Goal: Information Seeking & Learning: Get advice/opinions

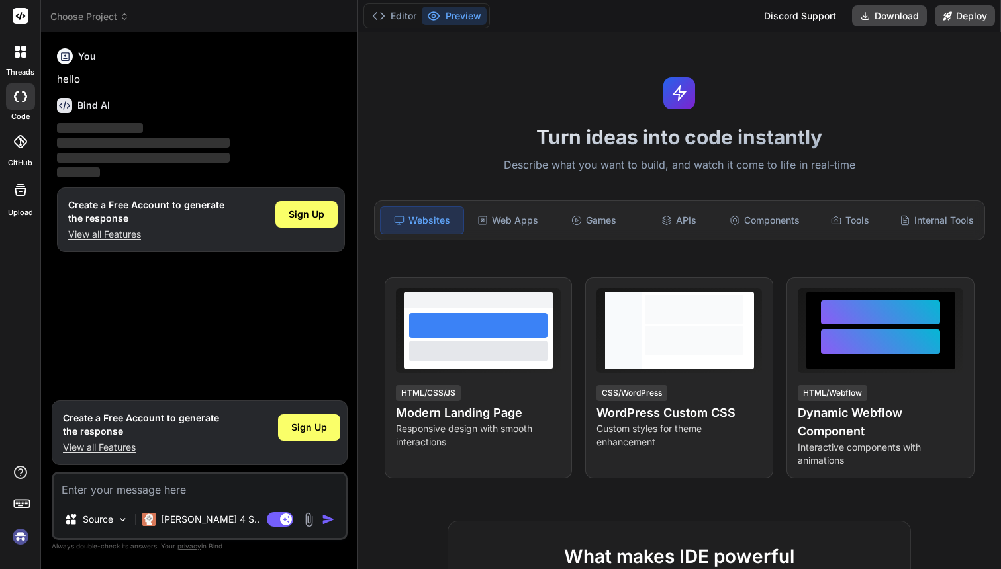
type textarea "x"
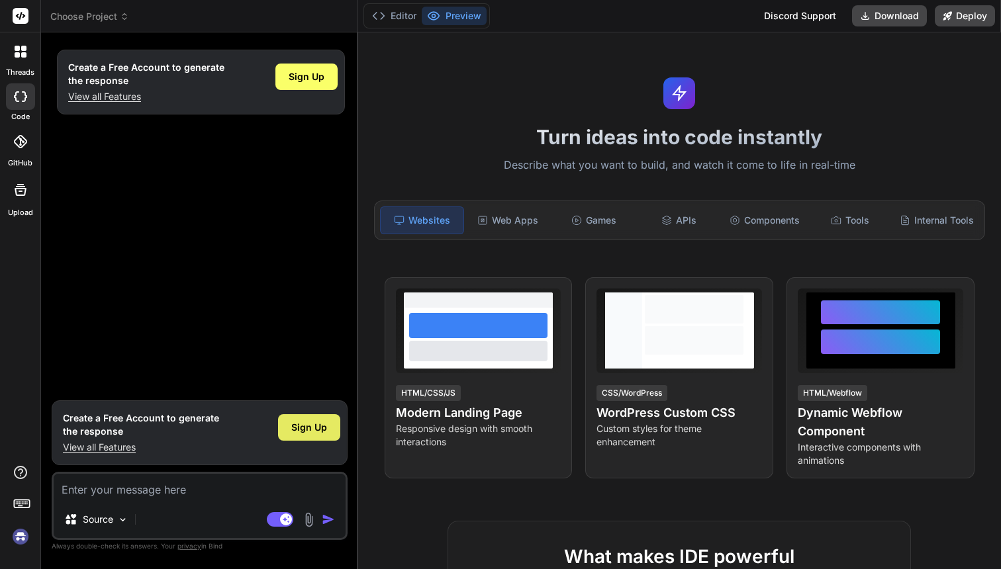
click at [294, 421] on span "Sign Up" at bounding box center [309, 427] width 36 height 13
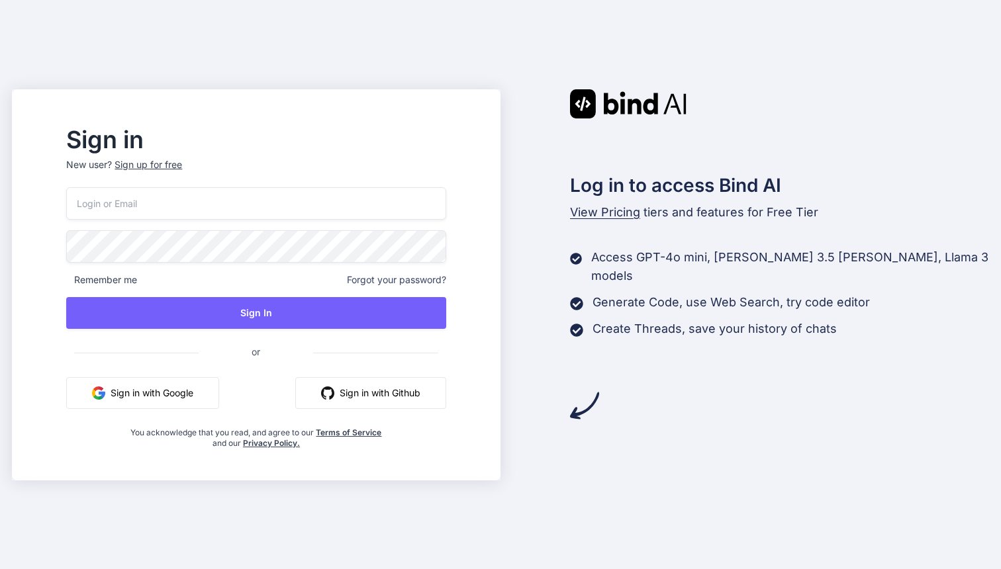
click at [189, 214] on input "email" at bounding box center [255, 203] width 379 height 32
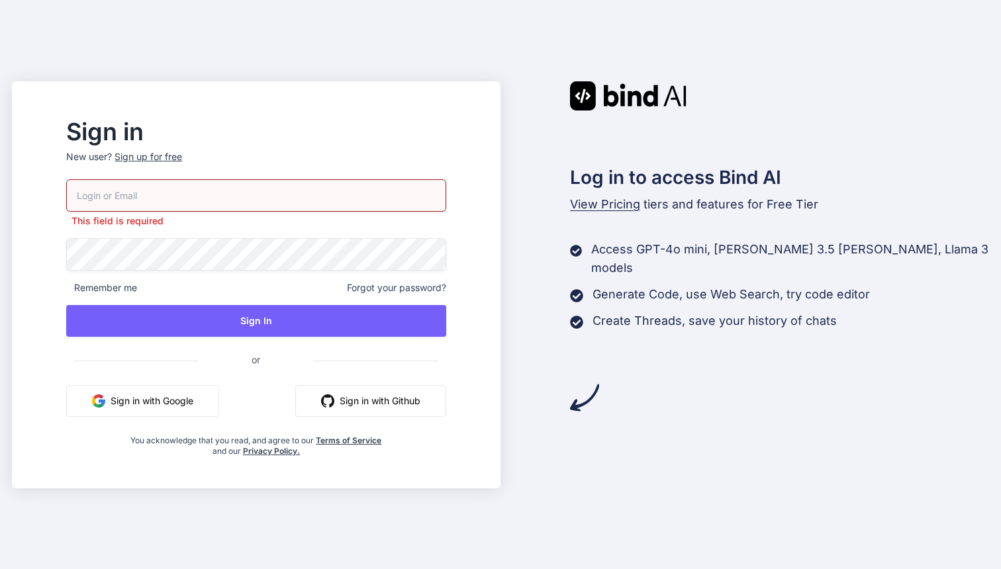
type input "[PERSON_NAME][EMAIL_ADDRESS][DOMAIN_NAME]"
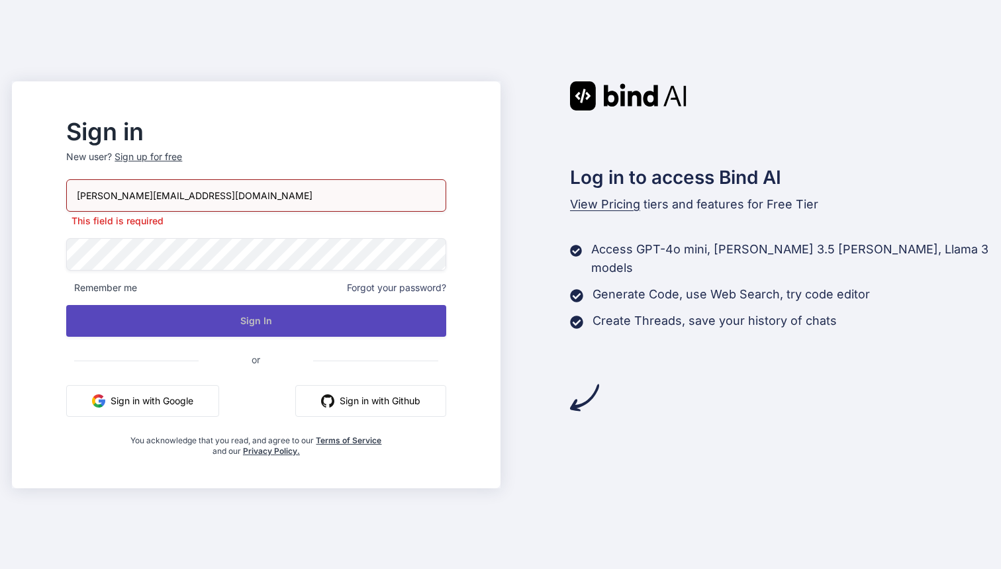
click at [252, 325] on button "Sign In" at bounding box center [255, 321] width 379 height 32
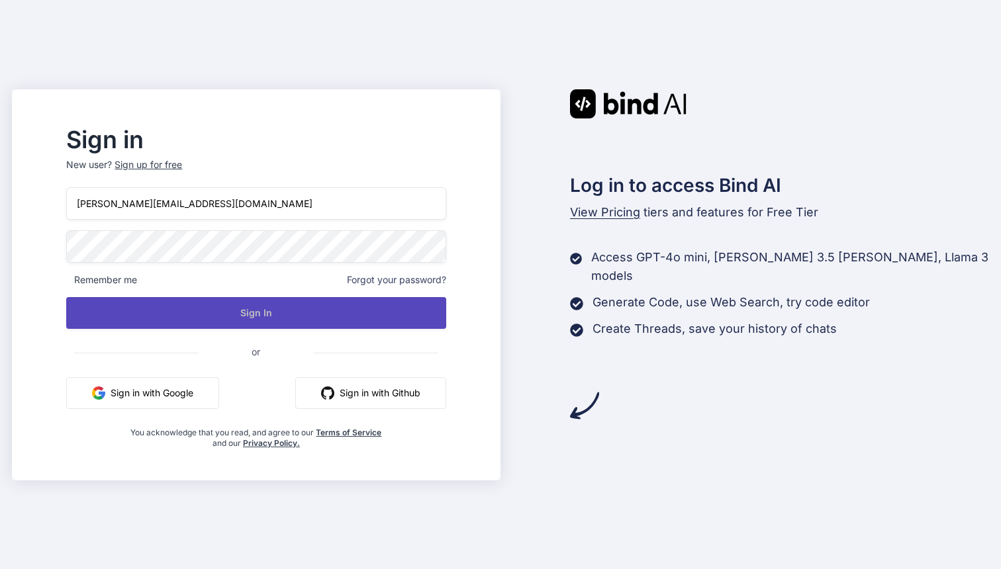
click at [337, 302] on button "Sign In" at bounding box center [255, 313] width 379 height 32
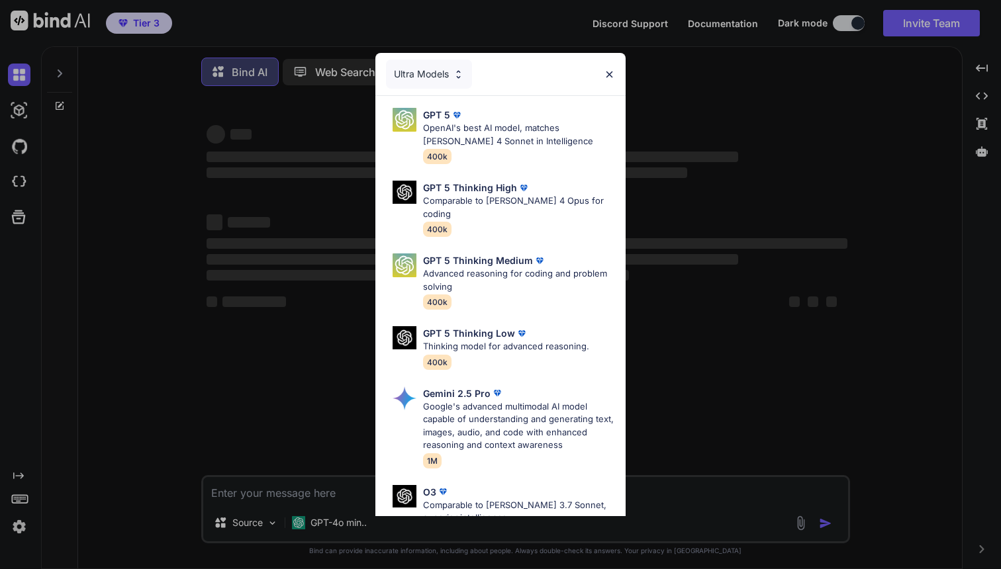
type textarea "x"
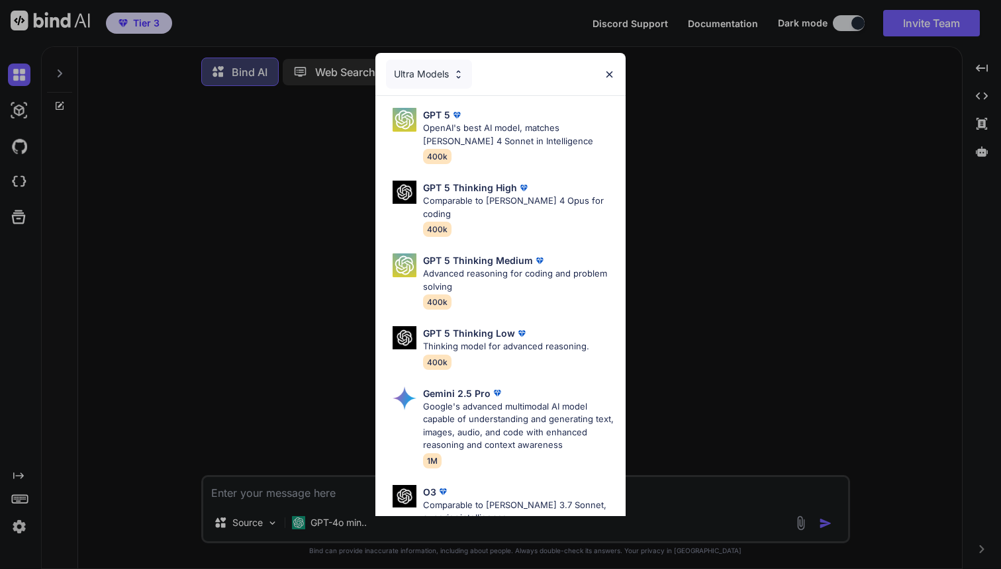
click at [606, 78] on img at bounding box center [609, 74] width 11 height 11
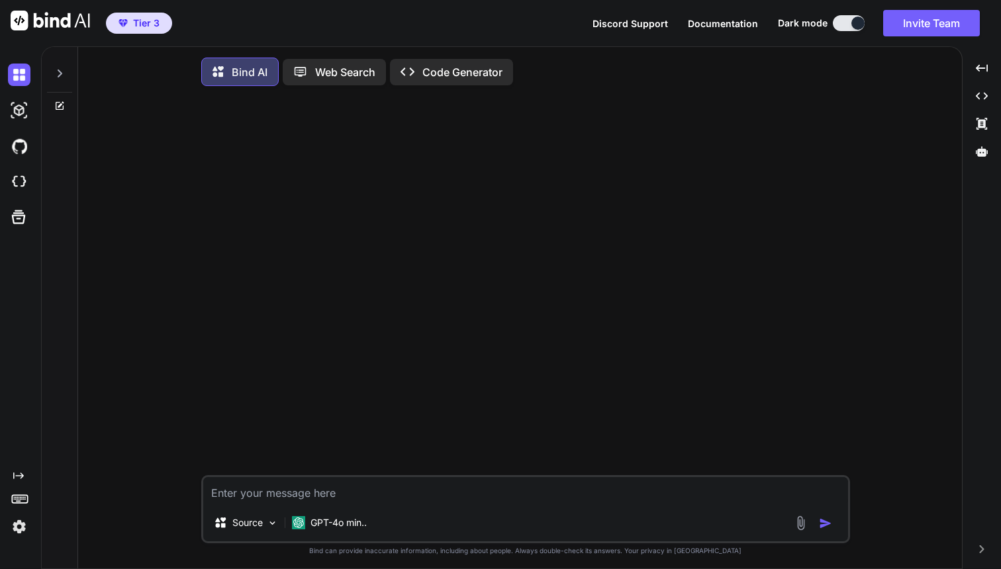
click at [21, 536] on img at bounding box center [19, 527] width 22 height 22
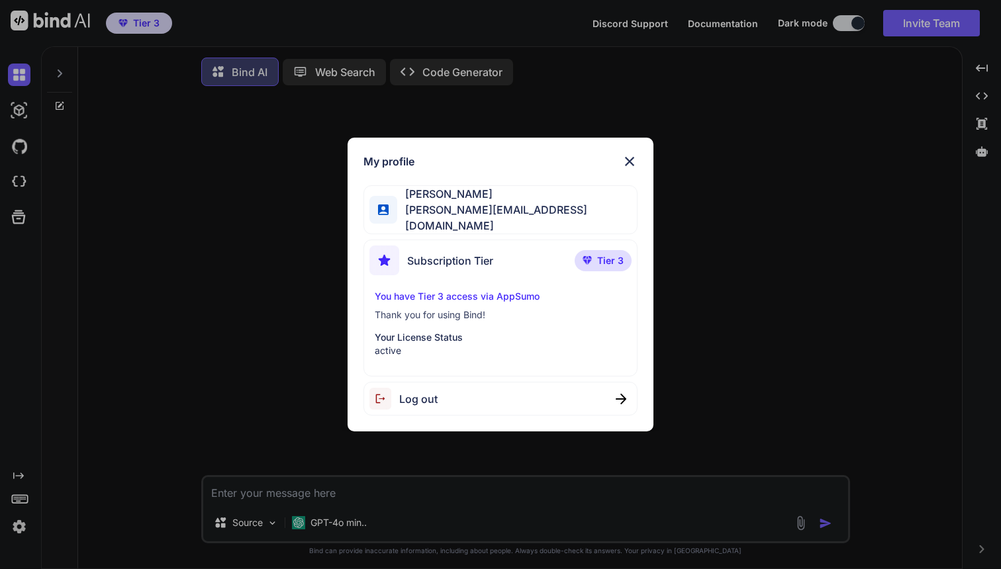
click at [627, 161] on img at bounding box center [629, 162] width 16 height 16
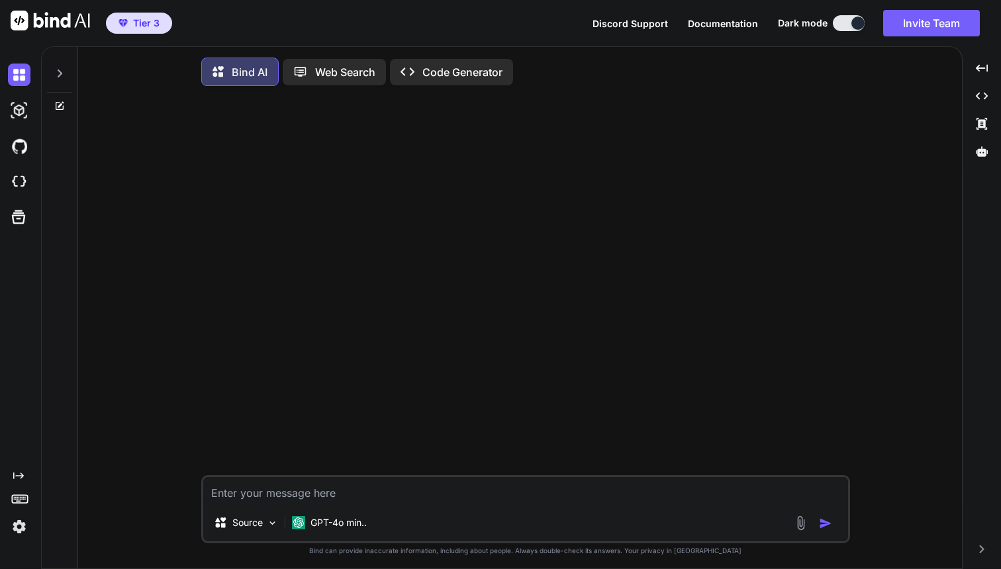
click at [346, 498] on textarea at bounding box center [525, 490] width 645 height 27
paste textarea "<center><a href="https://magazine.fruit-powered.com/category/closeup"><img src=…"
type textarea "<center><a href="https://magazine.fruit-powered.com/category/closeup"><img src=…"
type textarea "x"
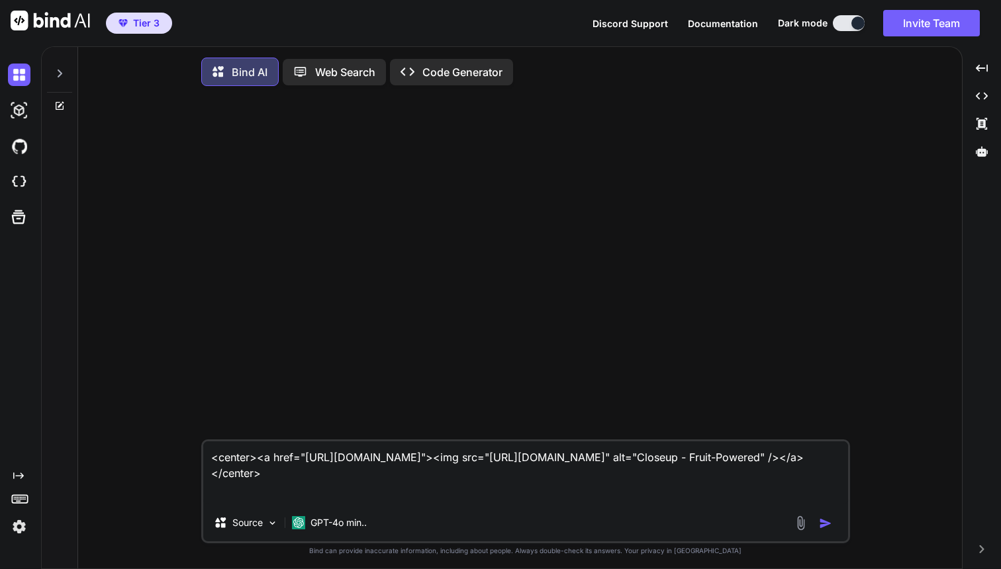
type textarea "w"
type textarea "x"
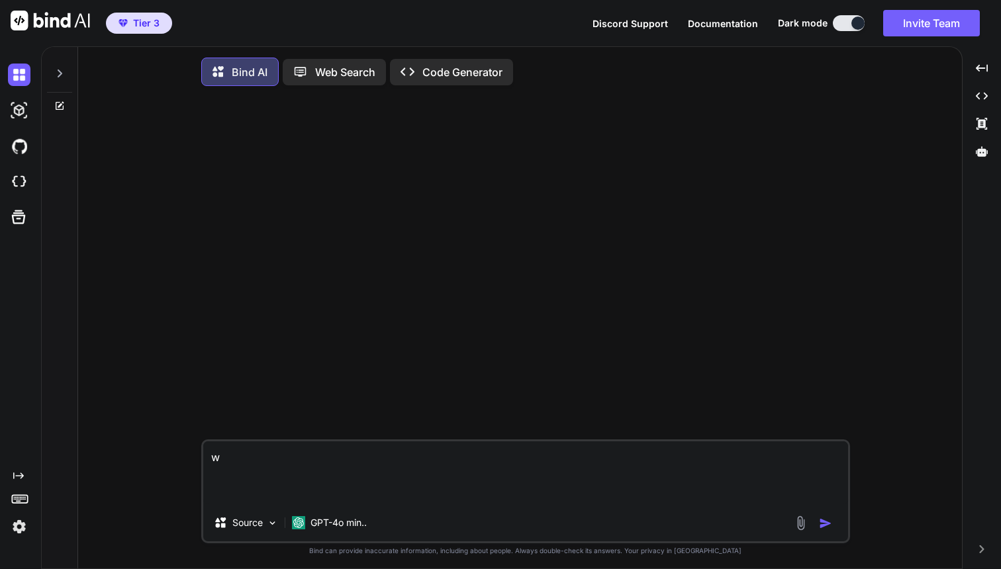
type textarea "wr"
type textarea "x"
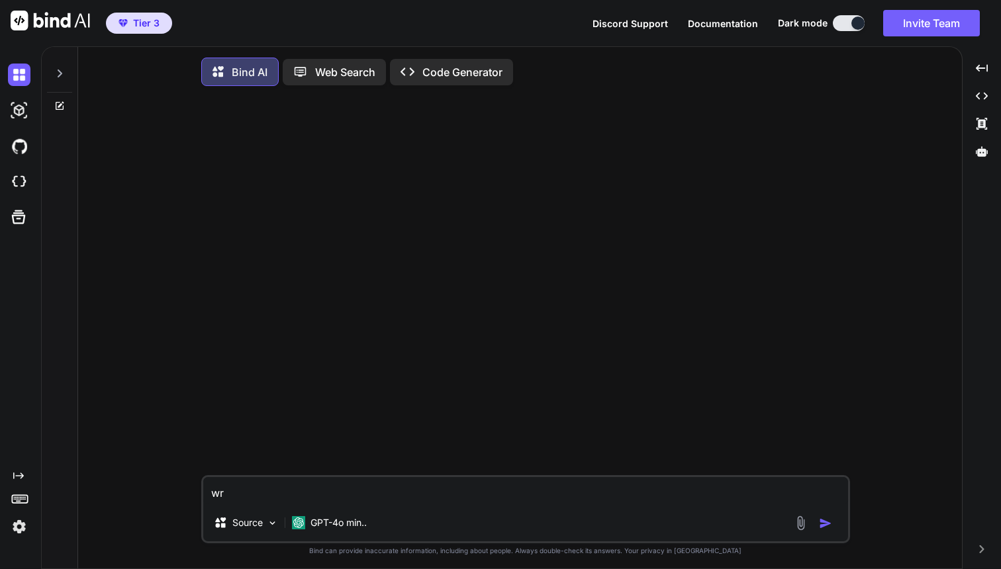
type textarea "wri"
type textarea "x"
type textarea "writ"
type textarea "x"
type textarea "write"
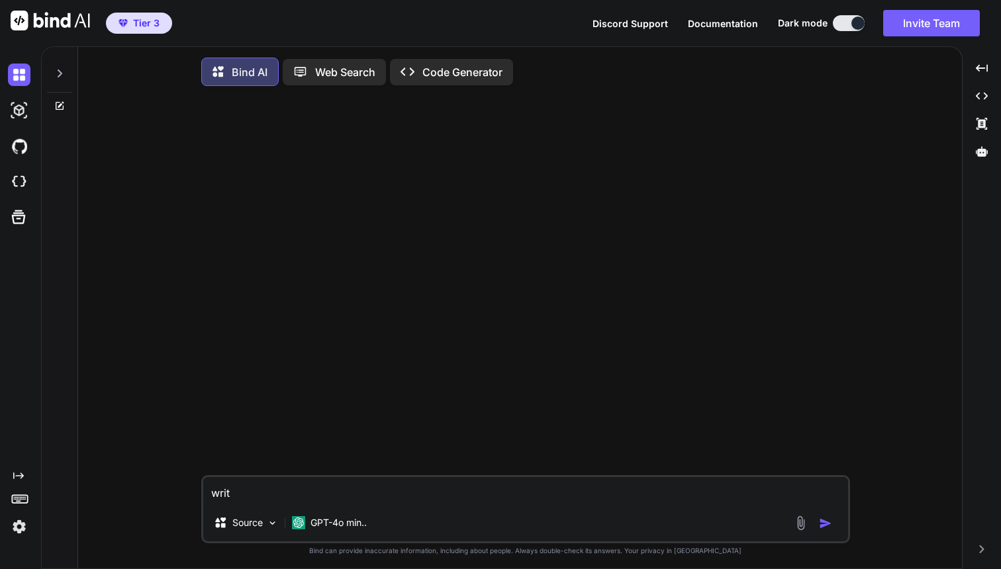
type textarea "x"
type textarea "write"
type textarea "x"
type textarea "write i"
type textarea "x"
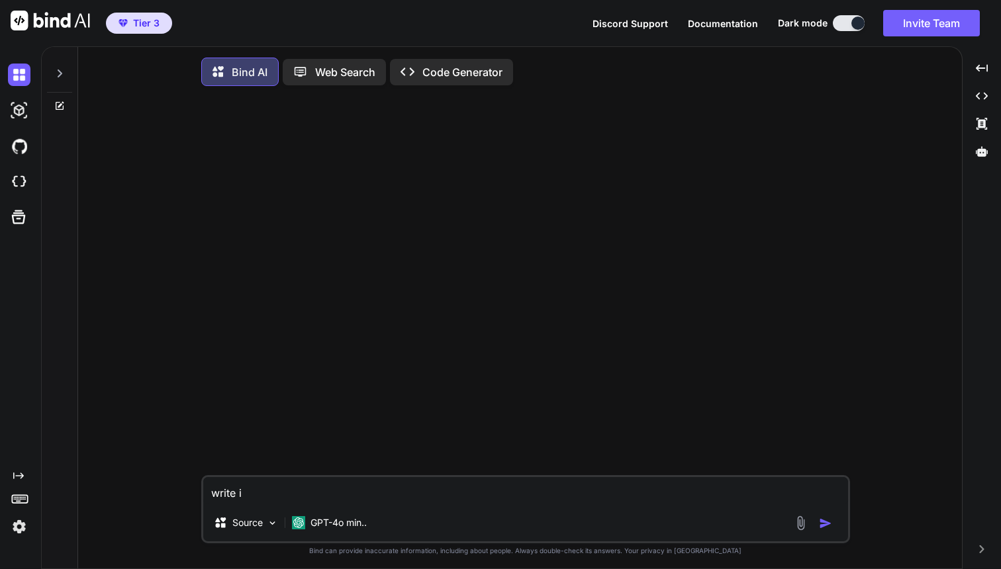
type textarea "write in"
type textarea "x"
type textarea "write inl"
type textarea "x"
type textarea "write inli"
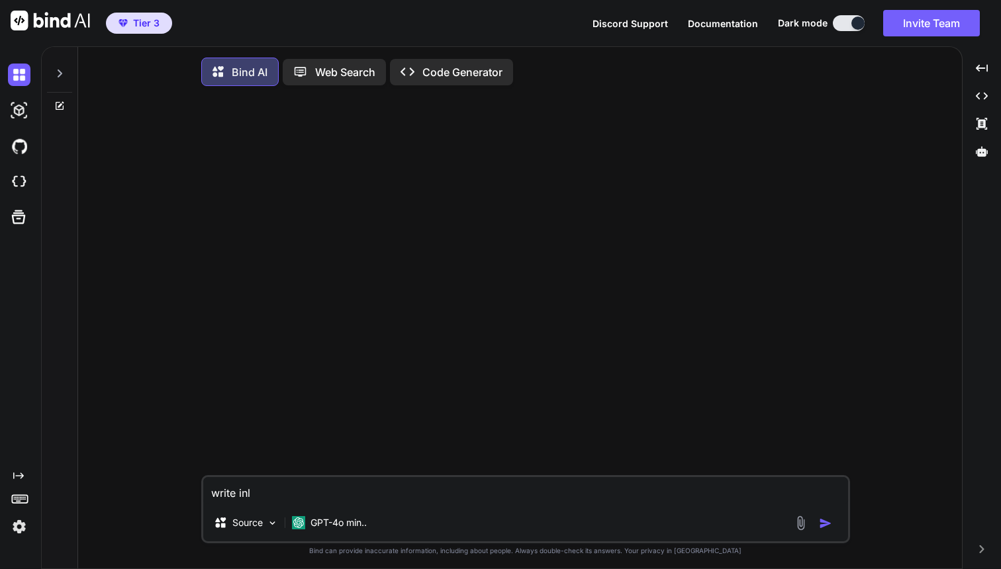
type textarea "x"
type textarea "write inlin"
type textarea "x"
type textarea "write inline"
type textarea "x"
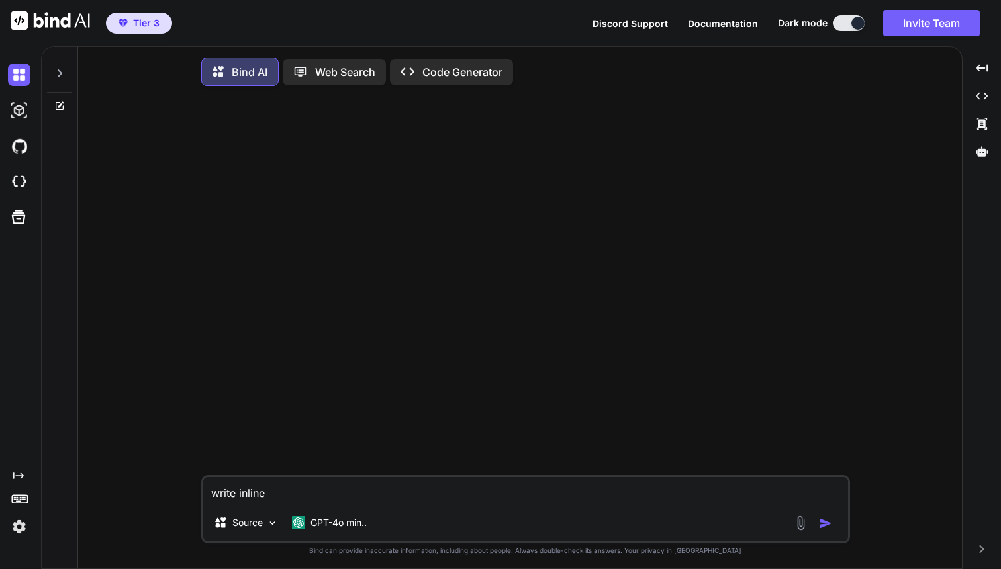
type textarea "write inline"
type textarea "x"
type textarea "write inline"
type textarea "x"
type textarea "write inline="
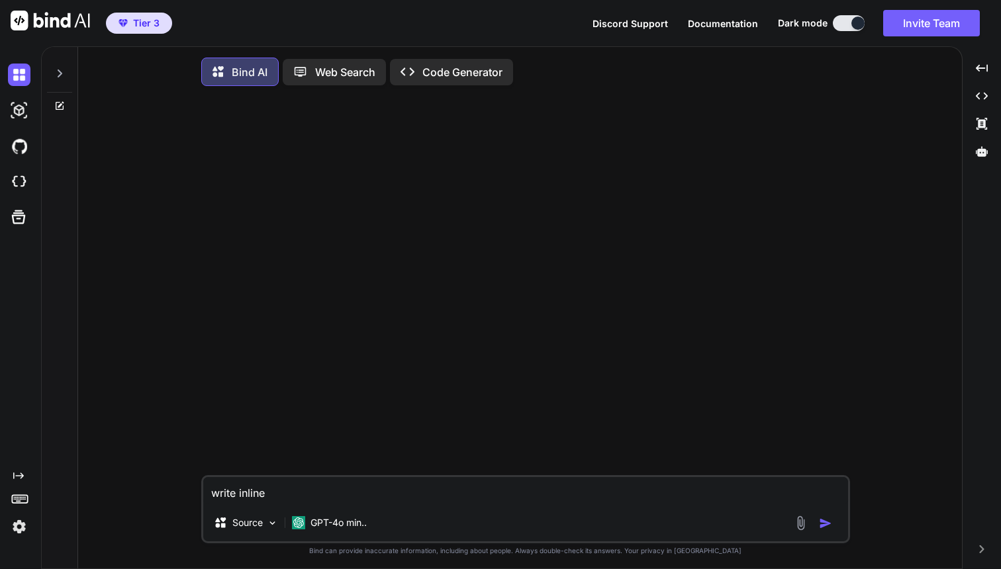
type textarea "x"
type textarea "write inline"
type textarea "x"
type textarea "write hinline"
type textarea "x"
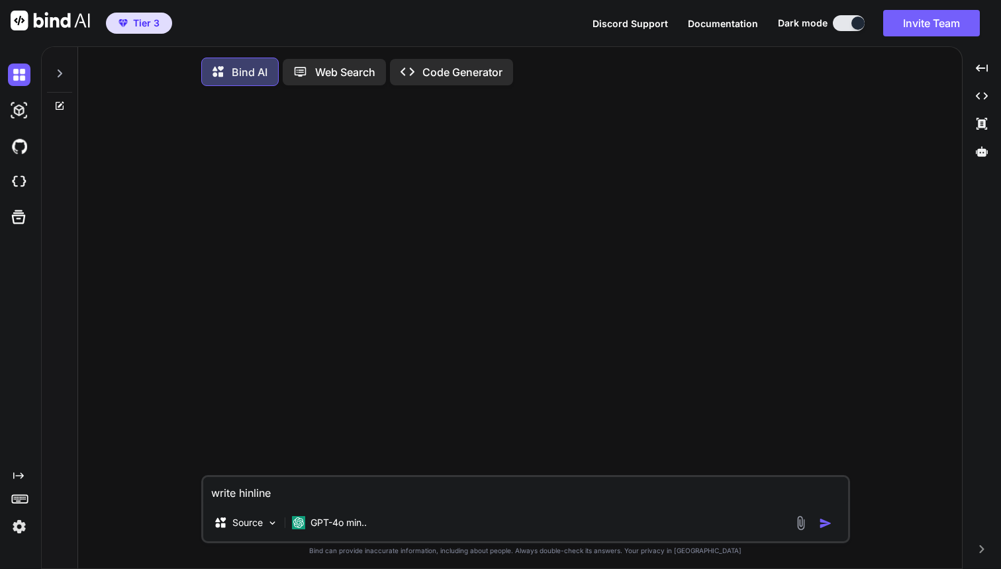
type textarea "write hhinline"
type textarea "x"
type textarea "write hhtinline"
type textarea "x"
type textarea "write hhtminline"
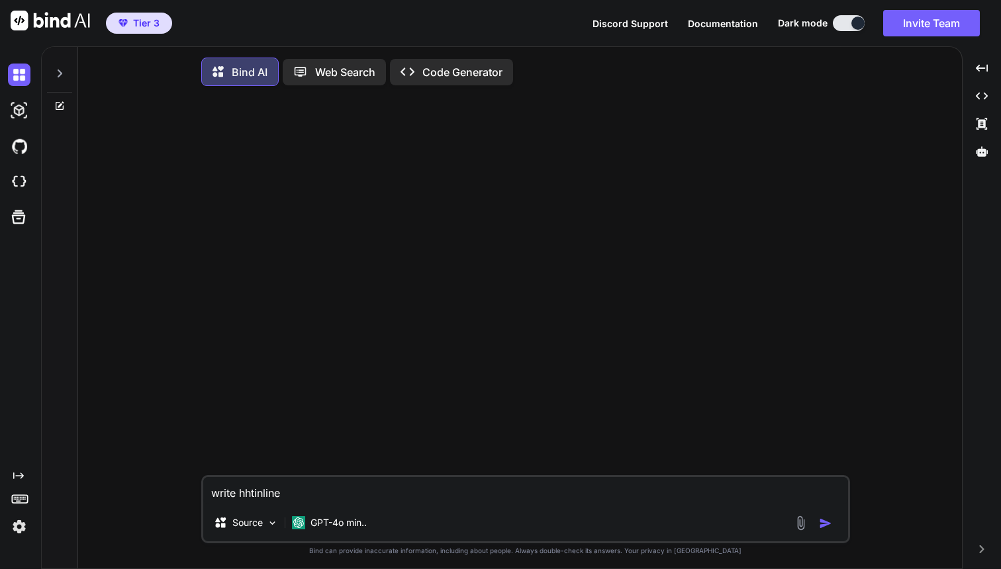
type textarea "x"
type textarea "write hhtinline"
type textarea "x"
type textarea "write hhinline"
type textarea "x"
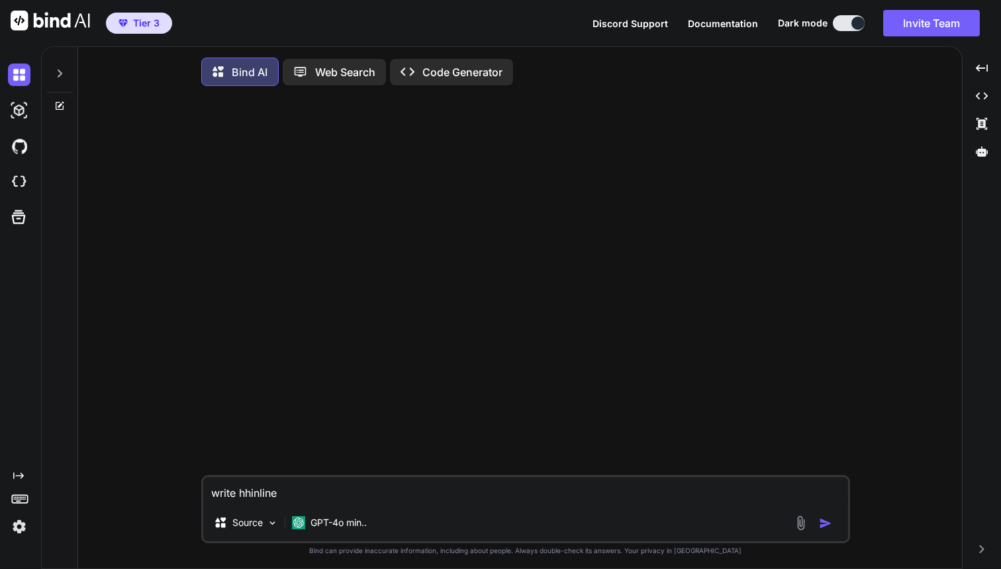
type textarea "write hinline"
type textarea "x"
type textarea "write htinline"
type textarea "x"
type textarea "write htminline"
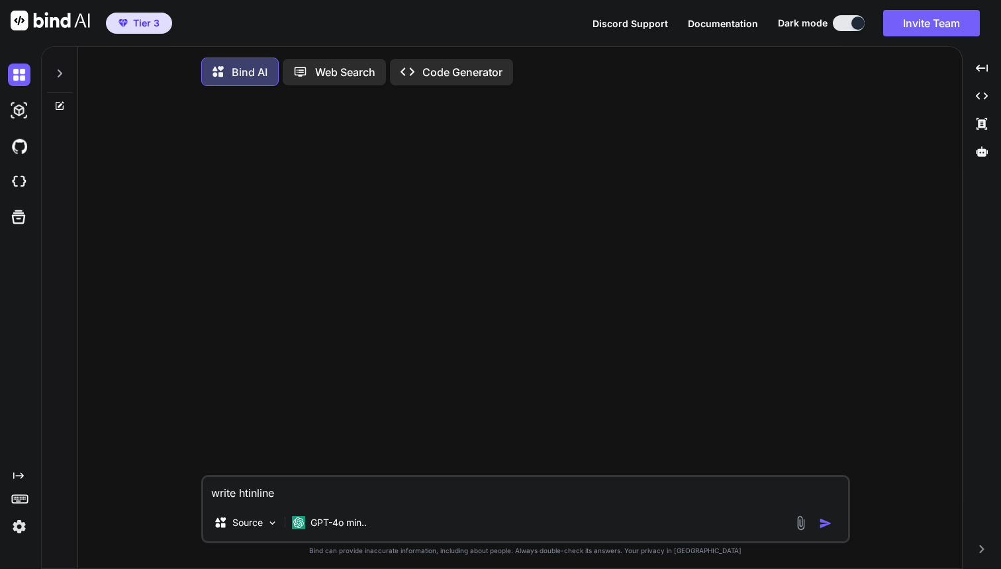
type textarea "x"
type textarea "write htmlinline"
type textarea "x"
type textarea "write html inline"
type textarea "x"
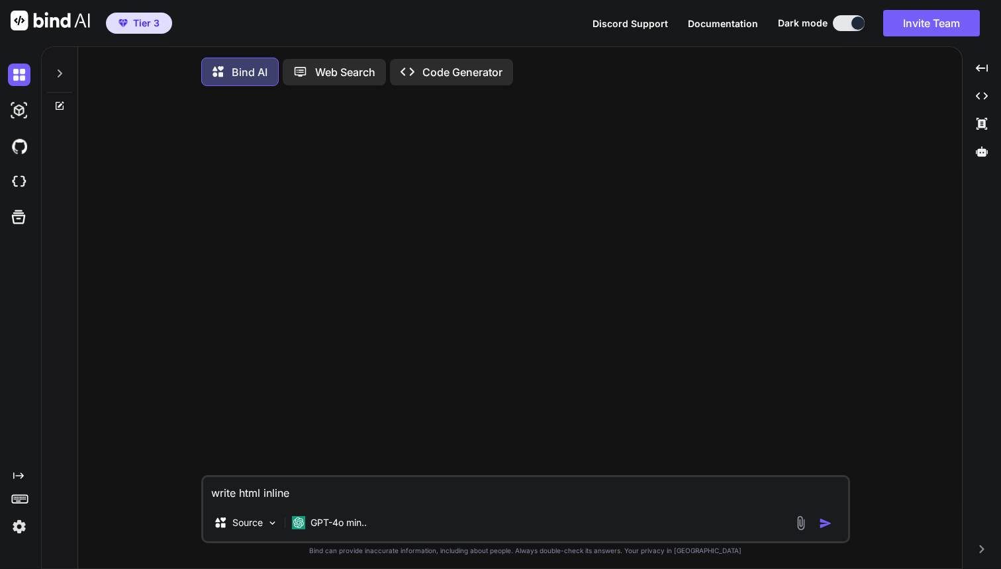
type textarea "write html cinline"
type textarea "x"
type textarea "write html coinline"
type textarea "x"
type textarea "write html codinline"
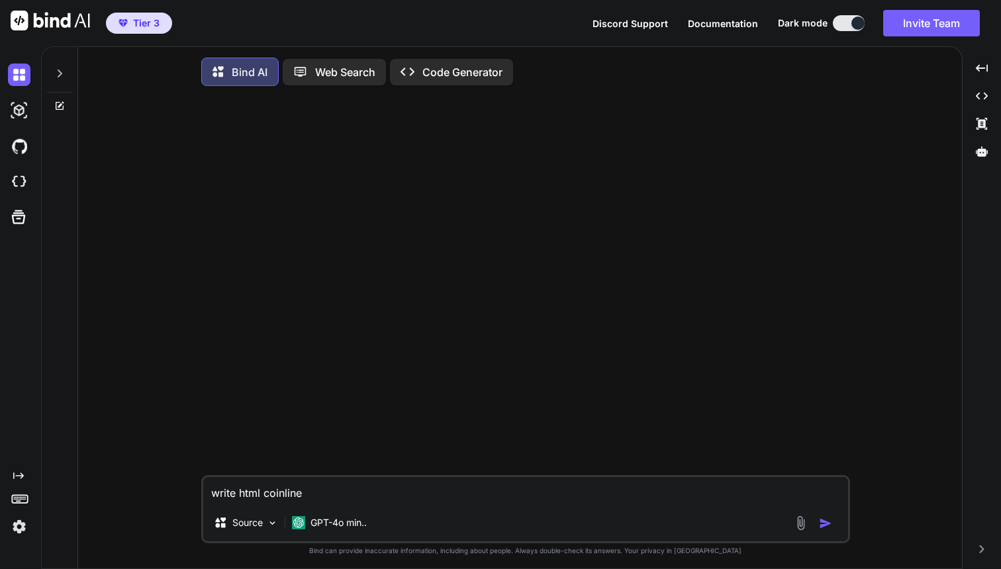
type textarea "x"
type textarea "write html codeinline"
type textarea "x"
type textarea "write html code inline"
type textarea "x"
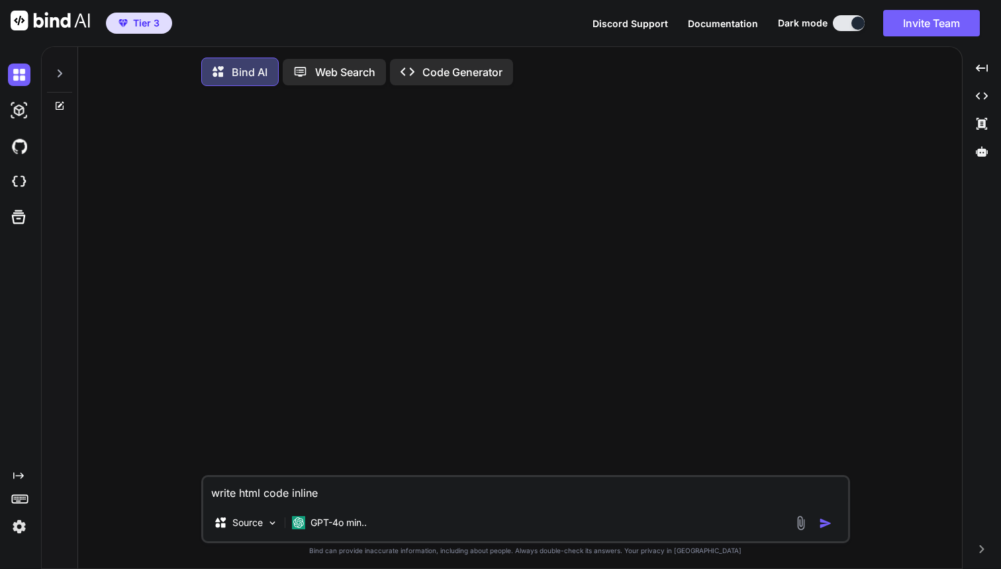
type textarea "write html code finline"
type textarea "x"
type textarea "write html code feinline"
type textarea "x"
type textarea "write html code feainline"
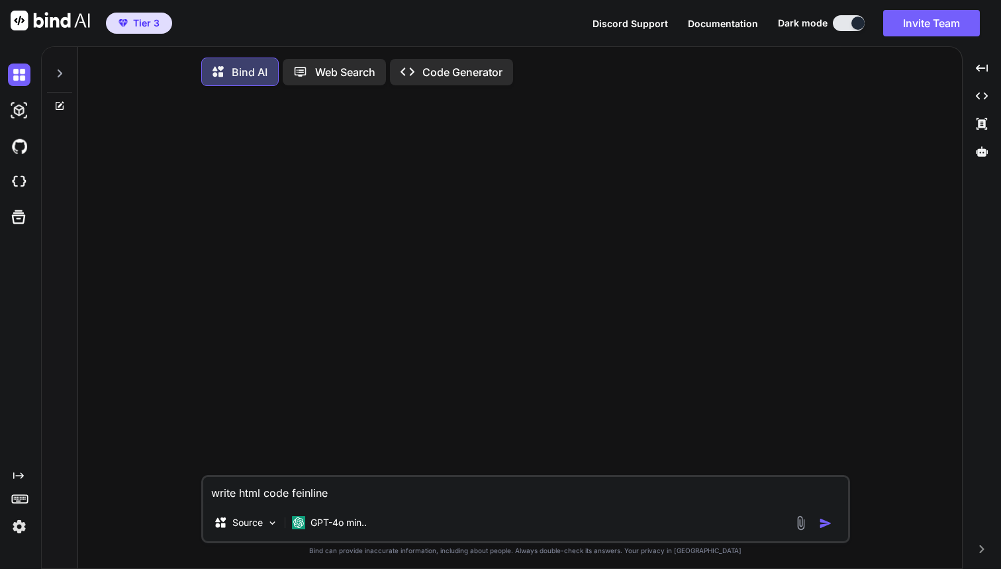
type textarea "x"
type textarea "write html code featinline"
type textarea "x"
type textarea "write html code featuinline"
type textarea "x"
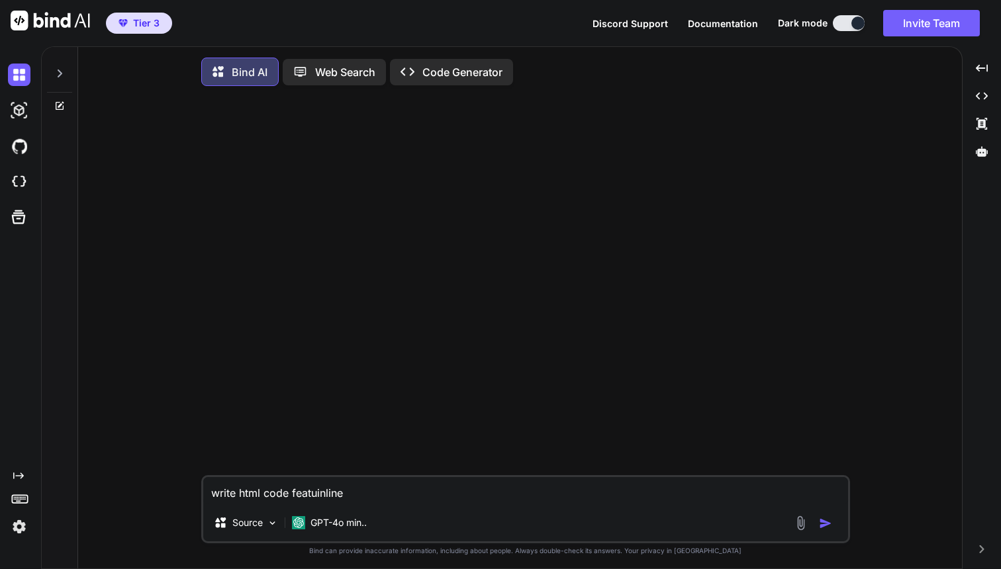
type textarea "write html code featuiinline"
type textarea "x"
type textarea "write html code featuininline"
type textarea "x"
type textarea "write html code featuinginline"
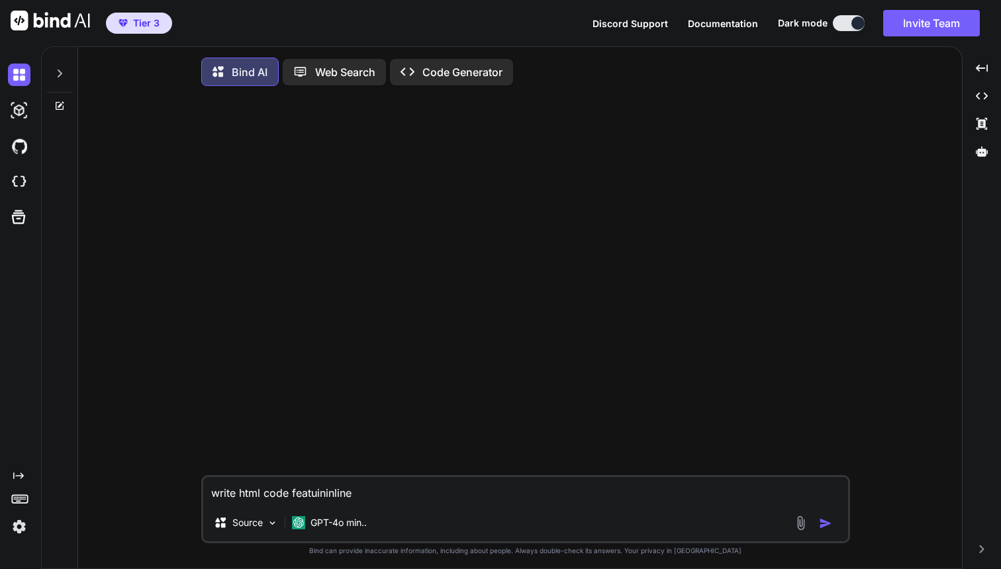
type textarea "x"
type textarea "write html code featuing inline"
type textarea "x"
type textarea "write html code featuring inline"
type textarea "x"
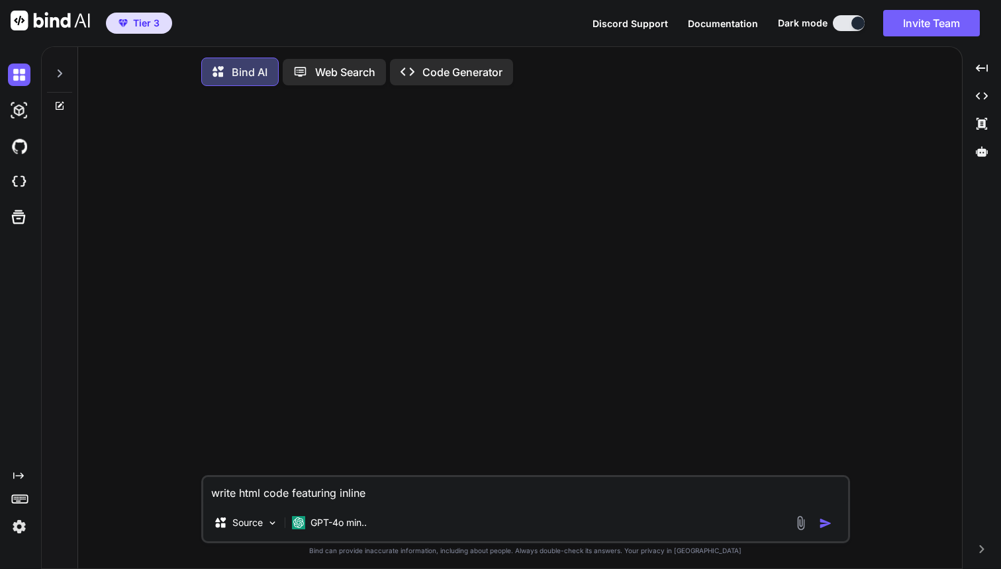
type textarea "write html code featuring inline"
type textarea "x"
type textarea "write html code featuring inline c"
type textarea "x"
type textarea "write html code featuring inline cs"
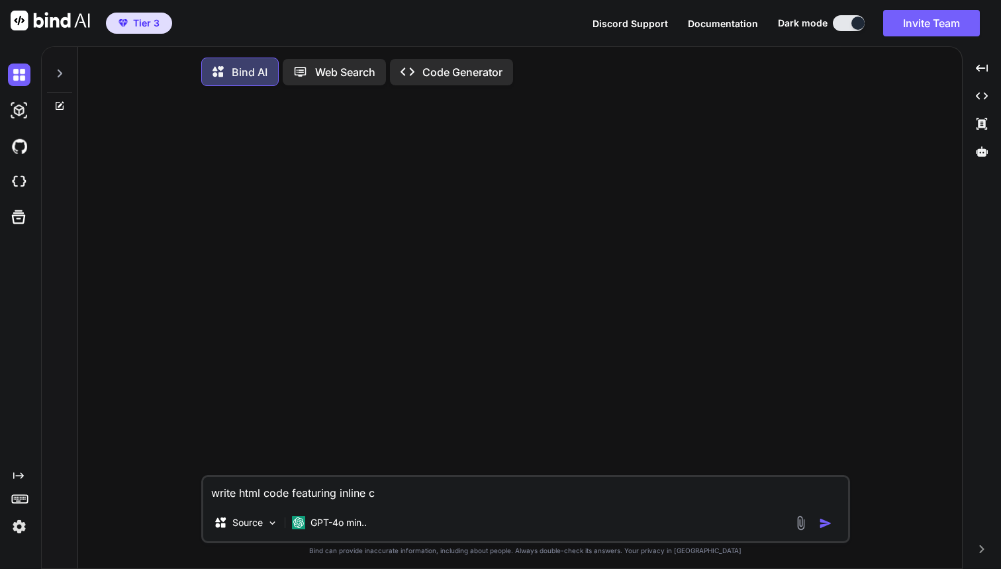
type textarea "x"
type textarea "write html code featuring inline css"
type textarea "x"
type textarea "write html code featuring inline css"
type textarea "x"
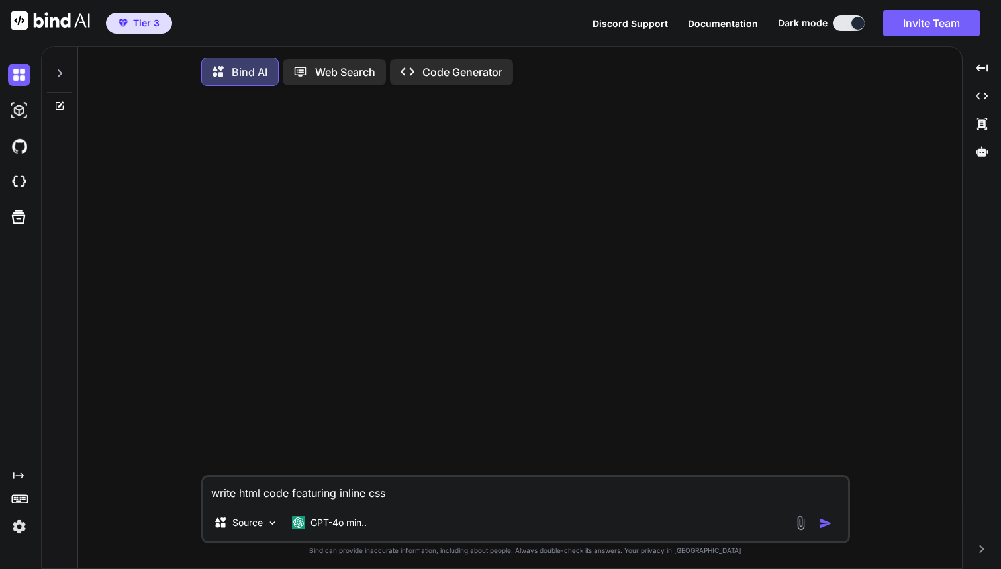
type textarea "write html code featuring inline css w"
type textarea "x"
type textarea "write html code featuring inline css wi"
type textarea "x"
type textarea "write html code featuring inline css wit"
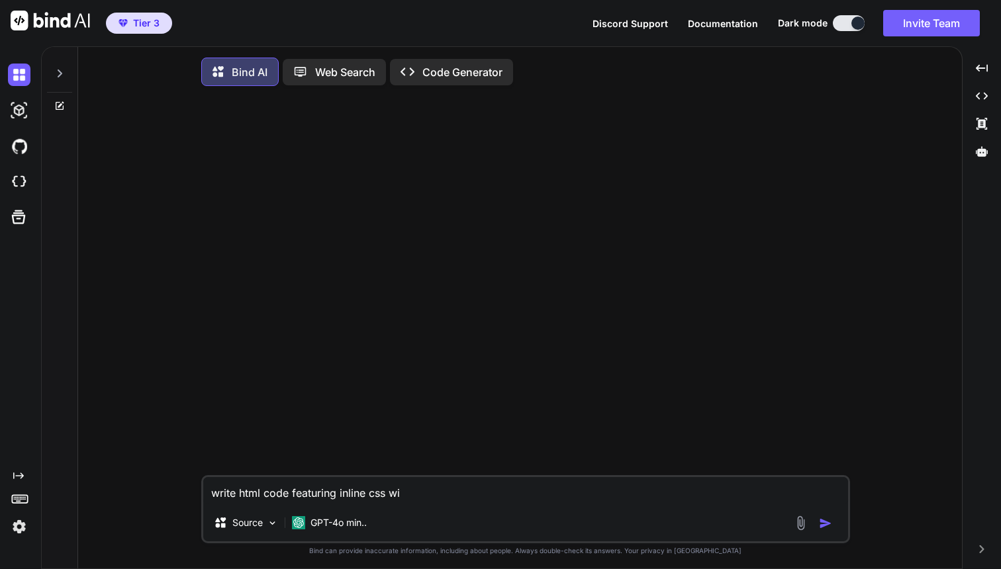
type textarea "x"
type textarea "write html code featuring inline css with"
type textarea "x"
type textarea "write html code featuring inline css with"
type textarea "x"
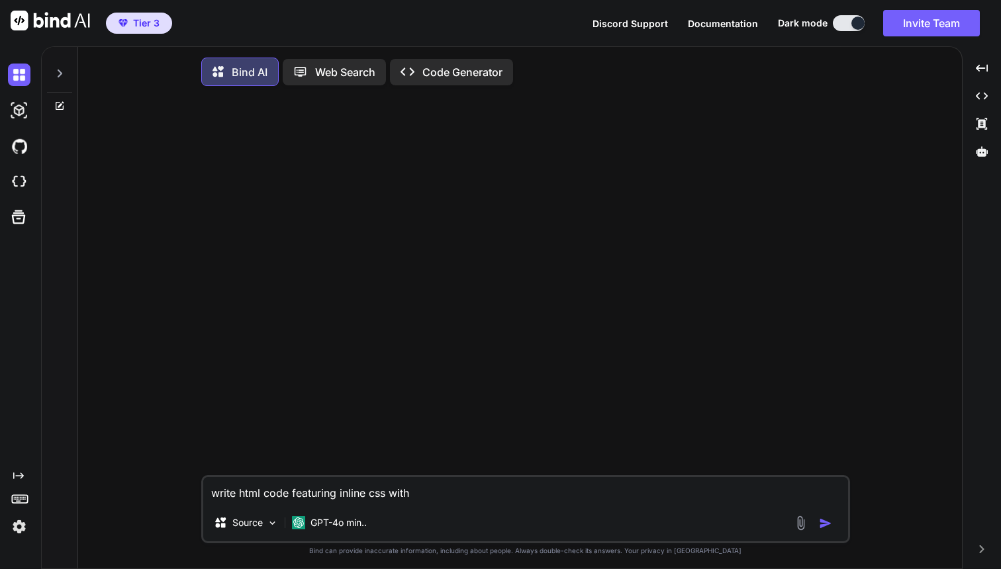
type textarea "write html code featuring inline css with a"
type textarea "x"
type textarea "write html code featuring inline css with an"
type textarea "x"
type textarea "write html code featuring inline css with an"
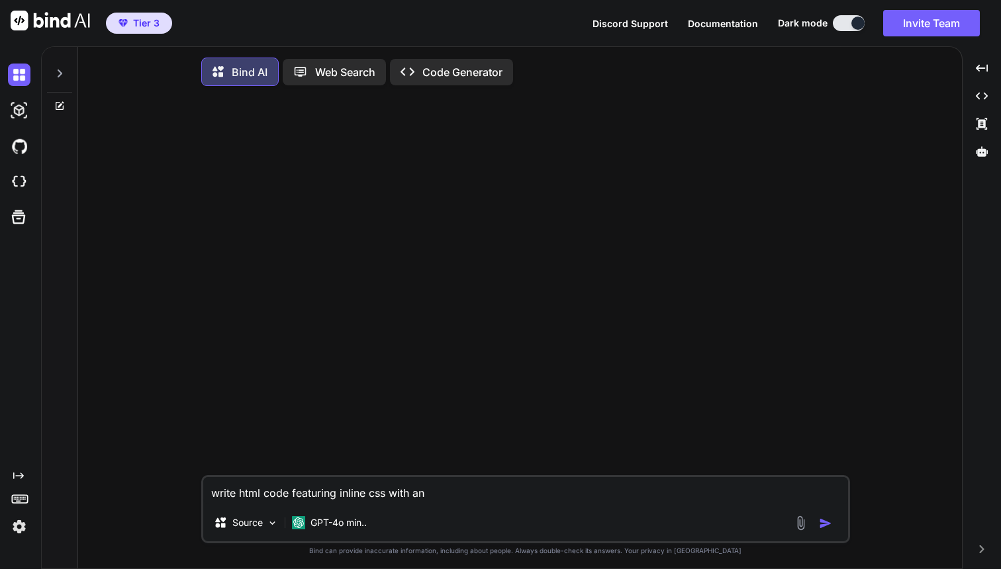
type textarea "x"
type textarea "write html code featuring inline css with an o"
type textarea "x"
type textarea "write html code featuring inline css with an ou"
type textarea "x"
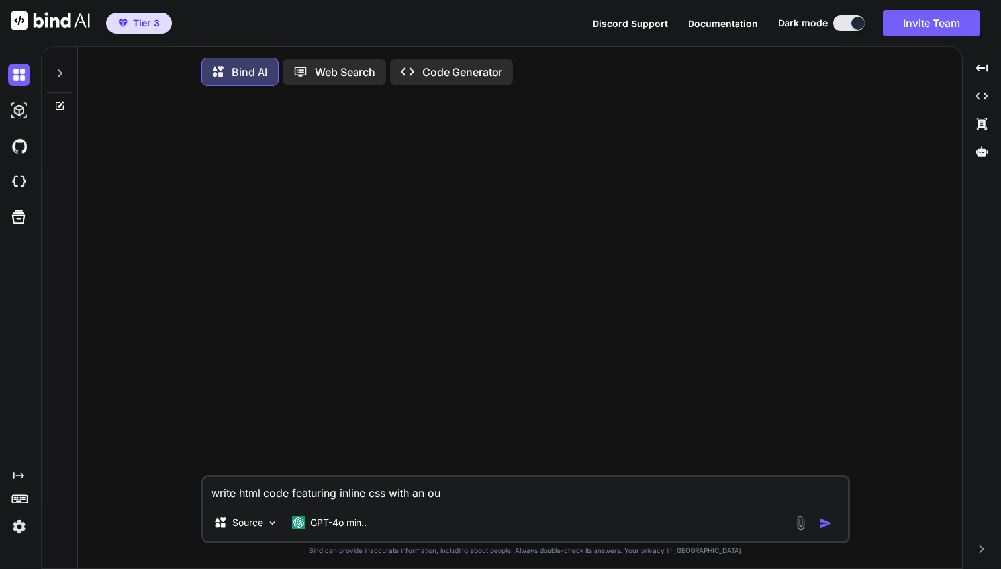
type textarea "write html code featuring inline css with an out"
type textarea "x"
type textarea "write html code featuring inline css with an oute"
type textarea "x"
type textarea "write html code featuring inline css with an outer"
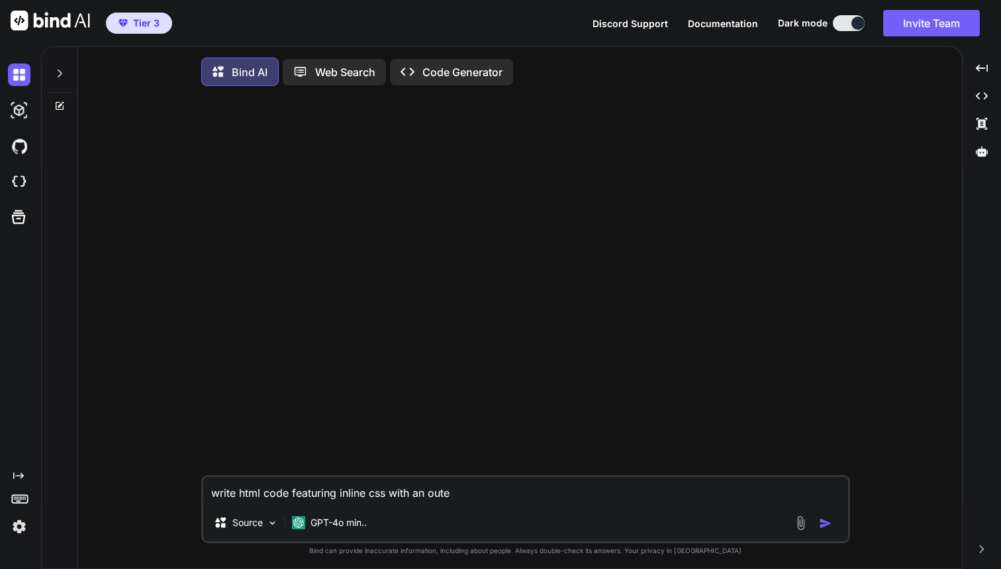
type textarea "x"
type textarea "write html code featuring inline css with an outer"
type textarea "x"
type textarea "write html code featuring inline css with an outer s"
type textarea "x"
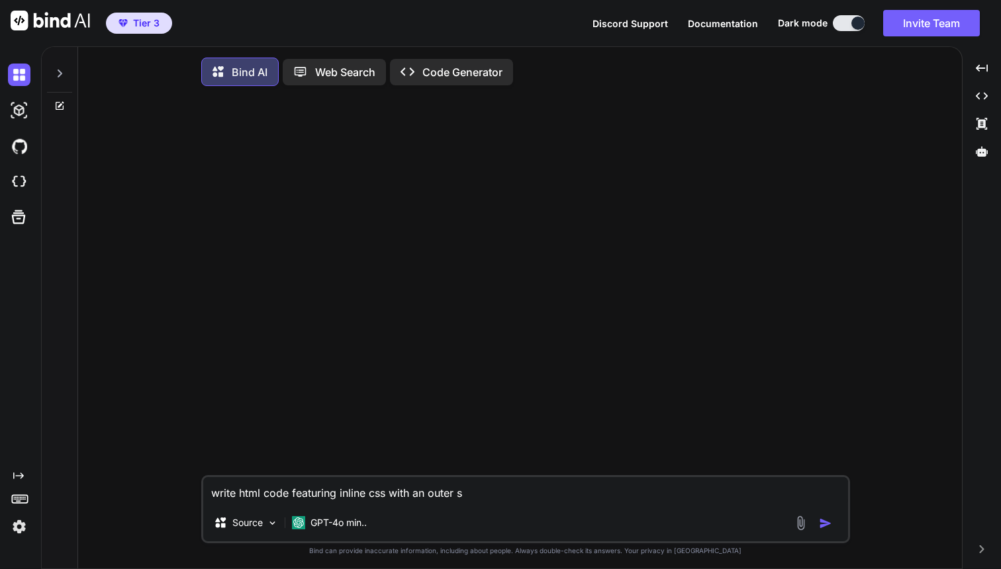
type textarea "write html code featuring inline css with an outer st"
type textarea "x"
type textarea "write html code featuring inline css with an outer str"
type textarea "x"
type textarea "write html code featuring inline css with an outer stro"
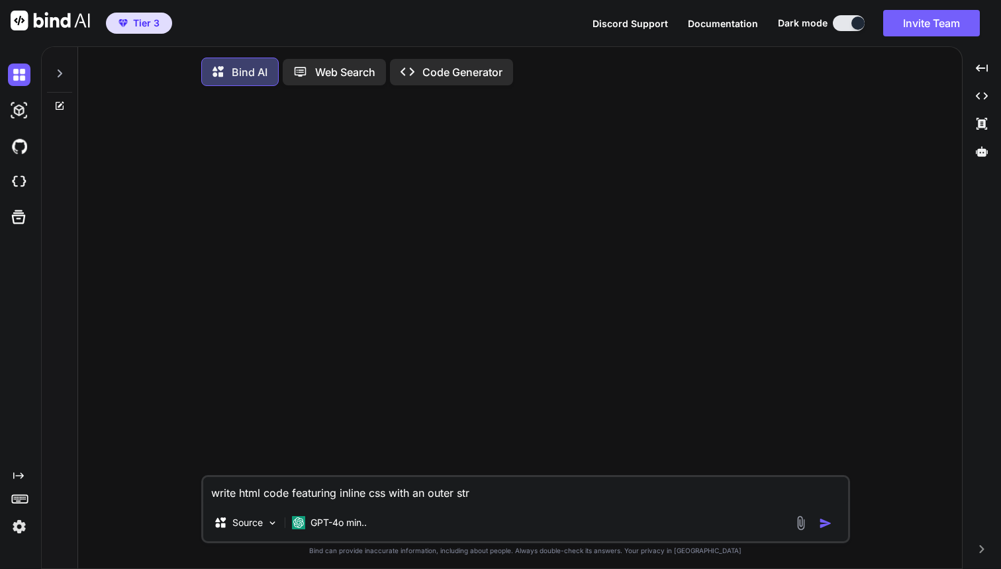
type textarea "x"
type textarea "write html code featuring inline css with an outer strok"
type textarea "x"
type textarea "write html code featuring inline css with an outer stroke"
type textarea "x"
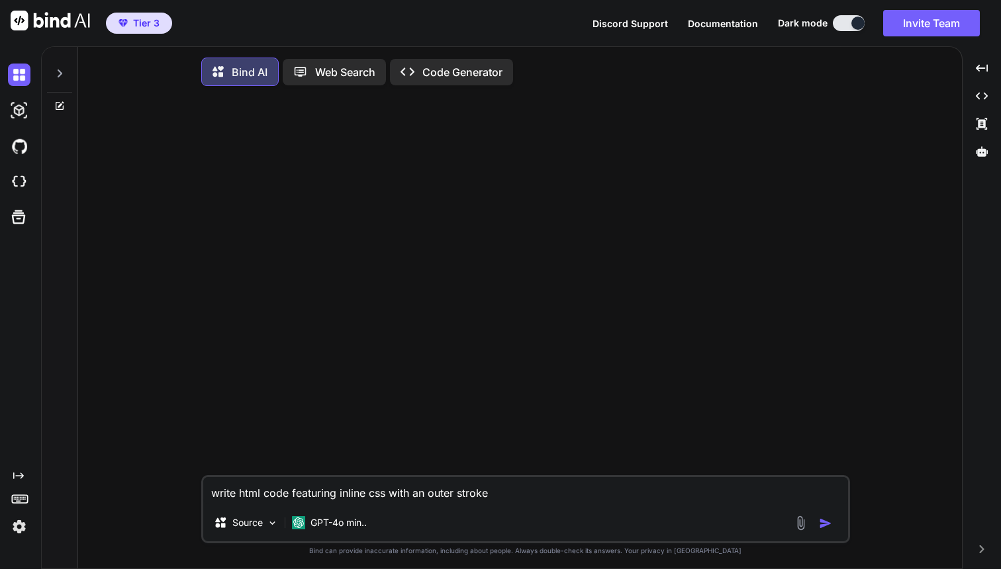
type textarea "write html code featuring inline css with an outer stroke"
type textarea "x"
type textarea "write html code featuring inline css with an outer stroke o"
type textarea "x"
type textarea "write html code featuring inline css with an outer stroke of"
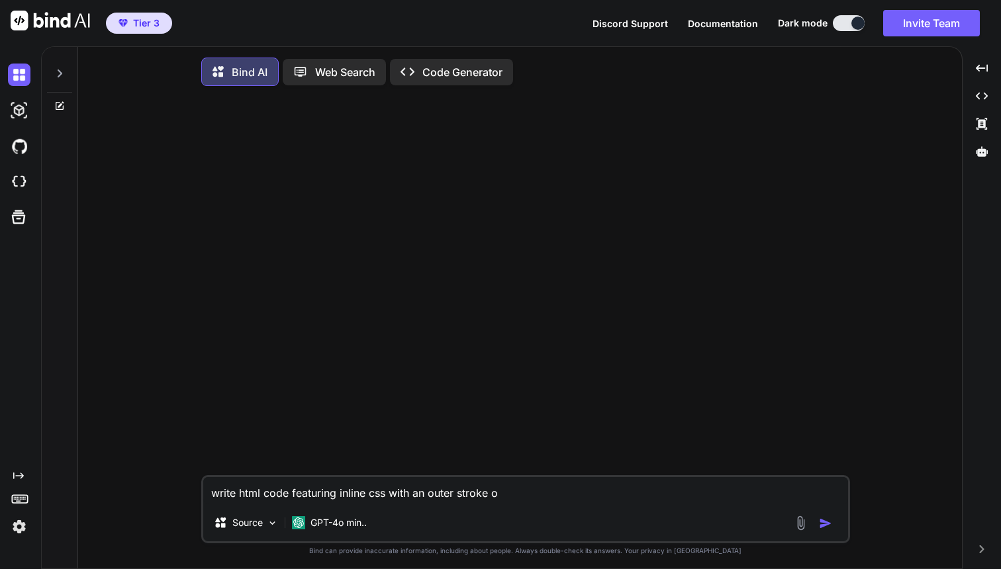
type textarea "x"
type textarea "write html code featuring inline css with an outer stroke of"
type textarea "x"
type textarea "write html code featuring inline css with an outer stroke of 3"
type textarea "x"
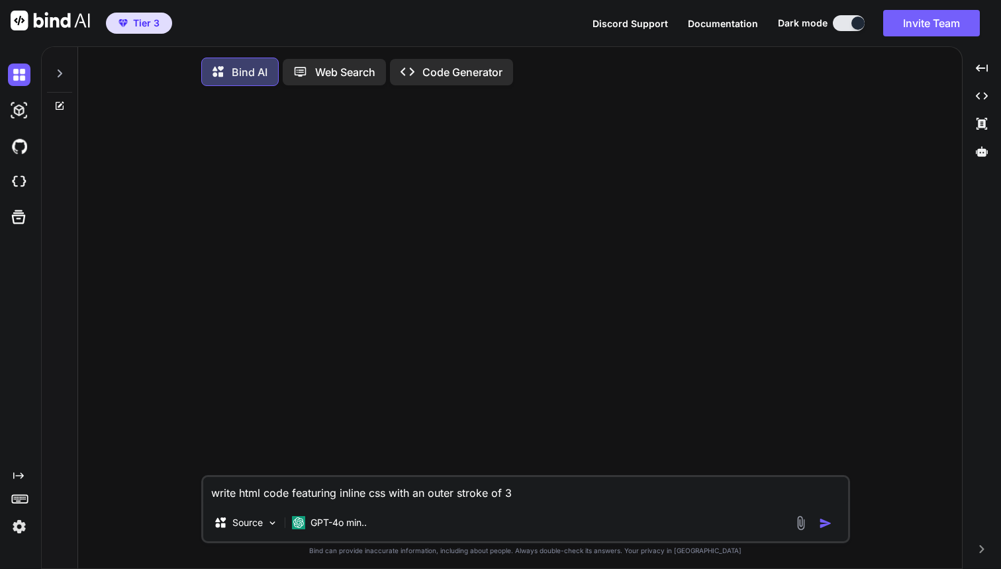
type textarea "write html code featuring inline css with an outer stroke of 3"
type textarea "x"
type textarea "write html code featuring inline css with an outer stroke of 3 p"
type textarea "x"
type textarea "write html code featuring inline css with an outer stroke of 3 pi"
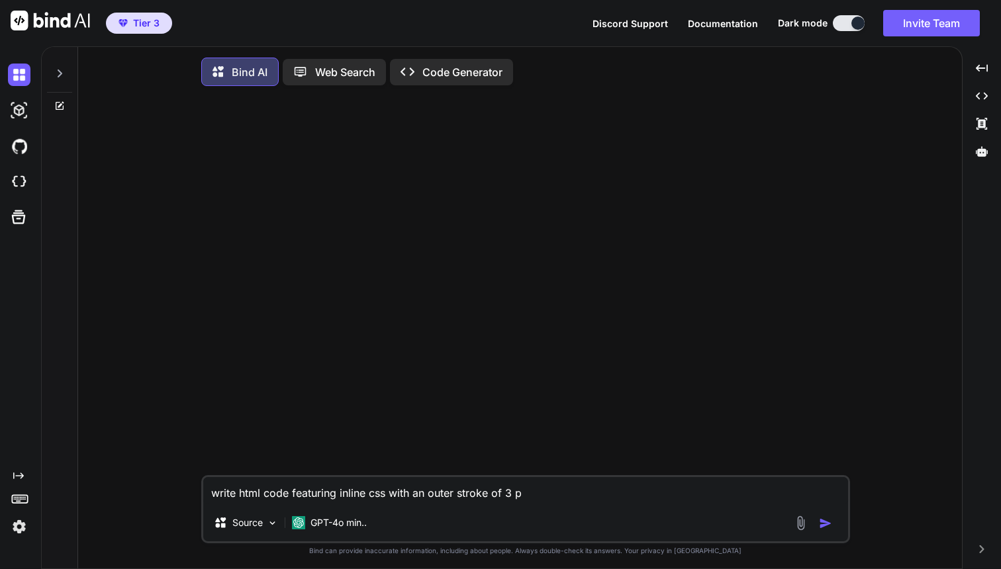
type textarea "x"
type textarea "write html code featuring inline css with an outer stroke of 3 pix"
type textarea "x"
type textarea "write html code featuring inline css with an outer stroke of 3 pixe"
type textarea "x"
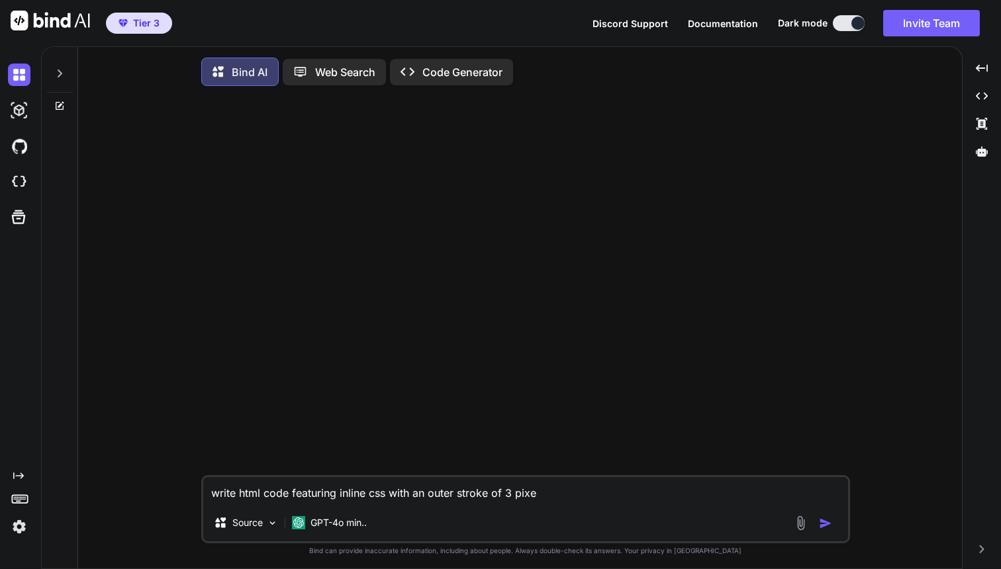
type textarea "write html code featuring inline css with an outer stroke of 3 pixel"
type textarea "x"
type textarea "write html code featuring inline css with an outer stroke of 3 pixels"
type textarea "x"
type textarea "write html code featuring inline css with an outer stroke of 3 pixels"
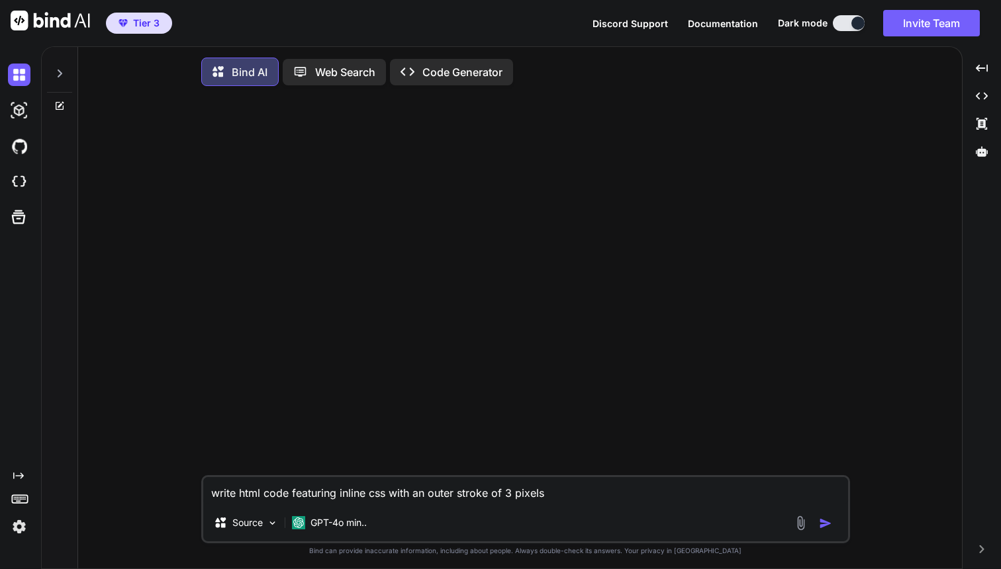
type textarea "x"
type textarea "write html code featuring inline css with an outer stroke of 3 pixels a"
type textarea "x"
type textarea "write html code featuring inline css with an outer stroke of 3 pixels ar"
type textarea "x"
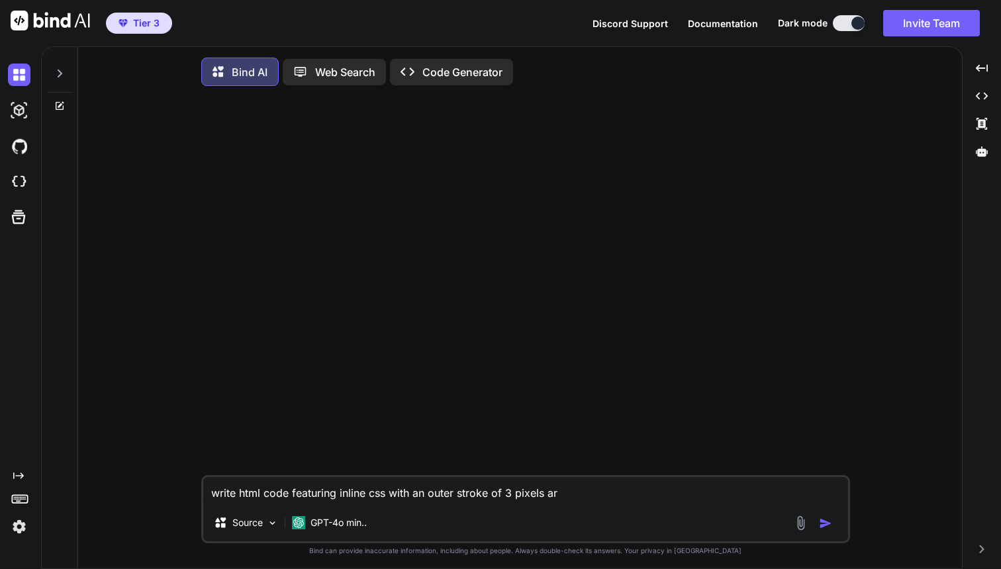
type textarea "write html code featuring inline css with an outer stroke of 3 pixels aro"
type textarea "x"
type textarea "write html code featuring inline css with an outer stroke of 3 pixels arou"
type textarea "x"
type textarea "write html code featuring inline css with an outer stroke of 3 pixels aroun"
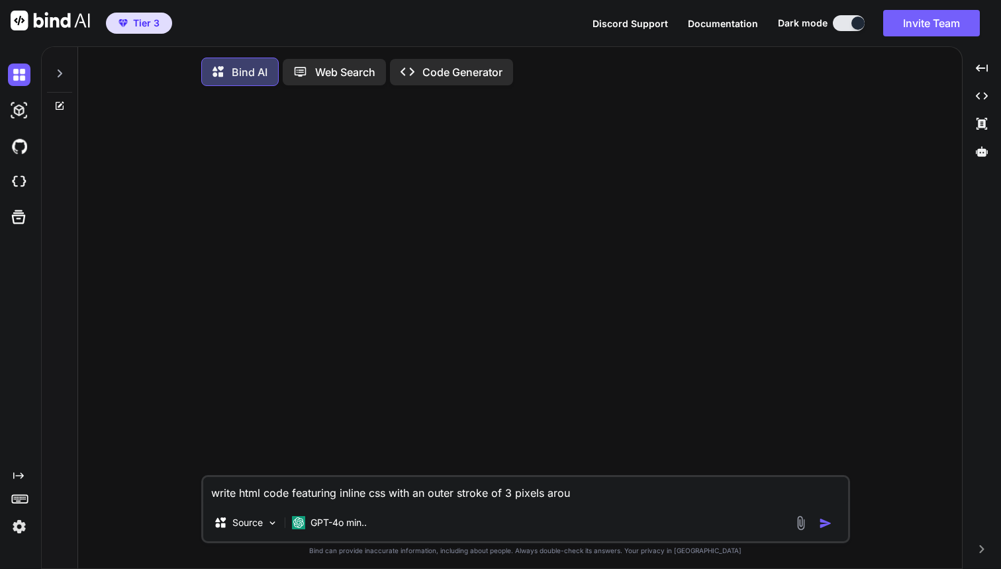
type textarea "x"
type textarea "write html code featuring inline css with an outer stroke of 3 pixels around"
type textarea "x"
type textarea "write html code featuring inline css with an outer stroke of 3 pixels around"
type textarea "x"
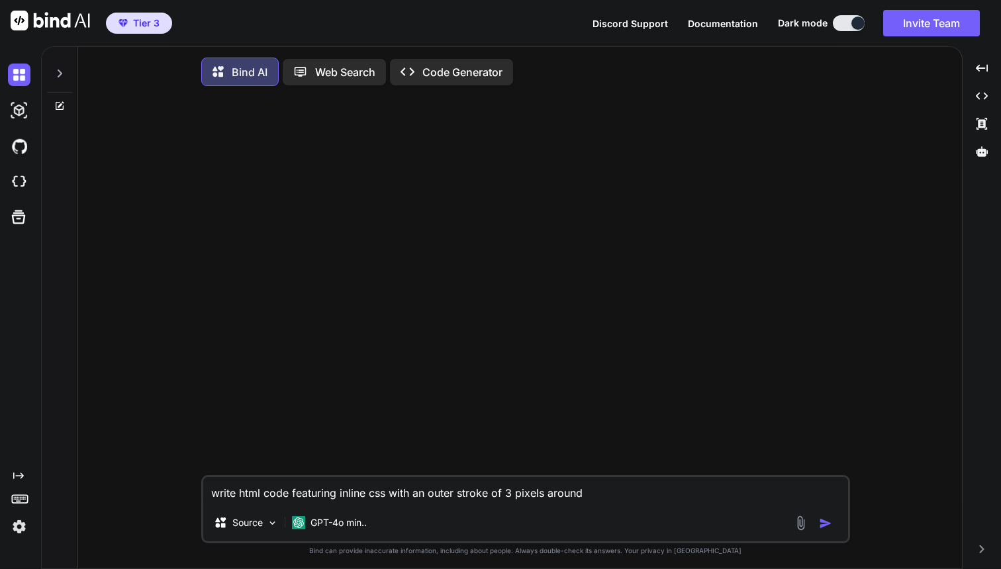
type textarea "write html code featuring inline css with an outer stroke of 3 pixels around a"
type textarea "x"
type textarea "write html code featuring inline css with an outer stroke of 3 pixels around an"
type textarea "x"
type textarea "write html code featuring inline css with an outer stroke of 3 pixels around an"
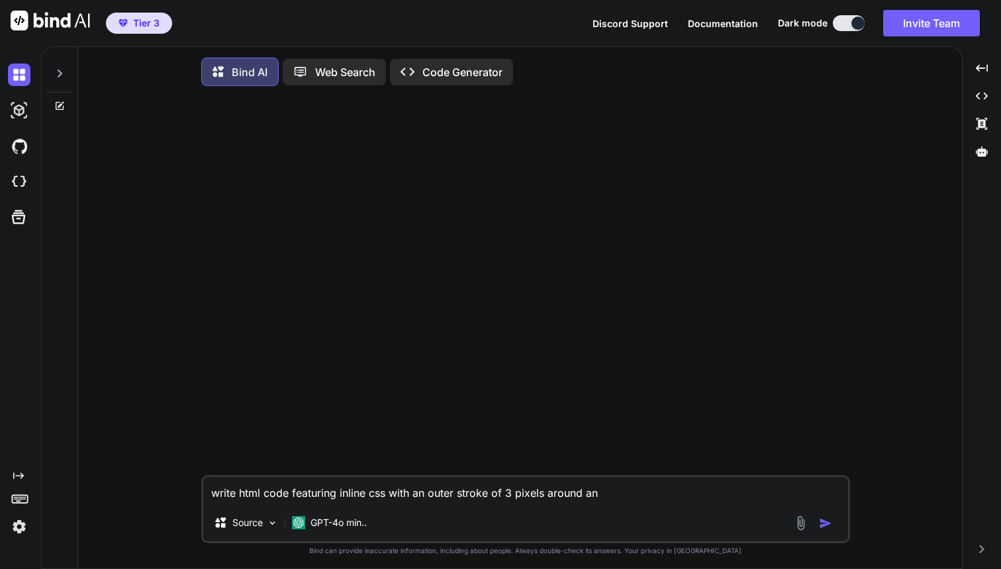
type textarea "x"
type textarea "write html code featuring inline css with an outer stroke of 3 pixels around an…"
type textarea "x"
type textarea "write html code featuring inline css with an outer stroke of 3 pixels around an…"
type textarea "x"
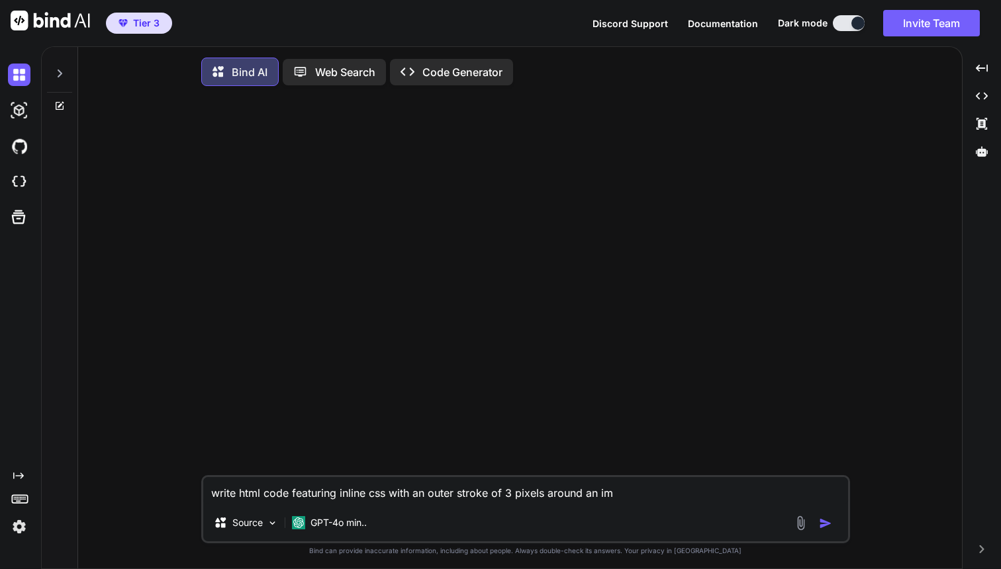
type textarea "write html code featuring inline css with an outer stroke of 3 pixels around an…"
type textarea "x"
type textarea "write html code featuring inline css with an outer stroke of 3 pixels around an…"
type textarea "x"
type textarea "write html code featuring inline css with an outer stroke of 3 pixels around an…"
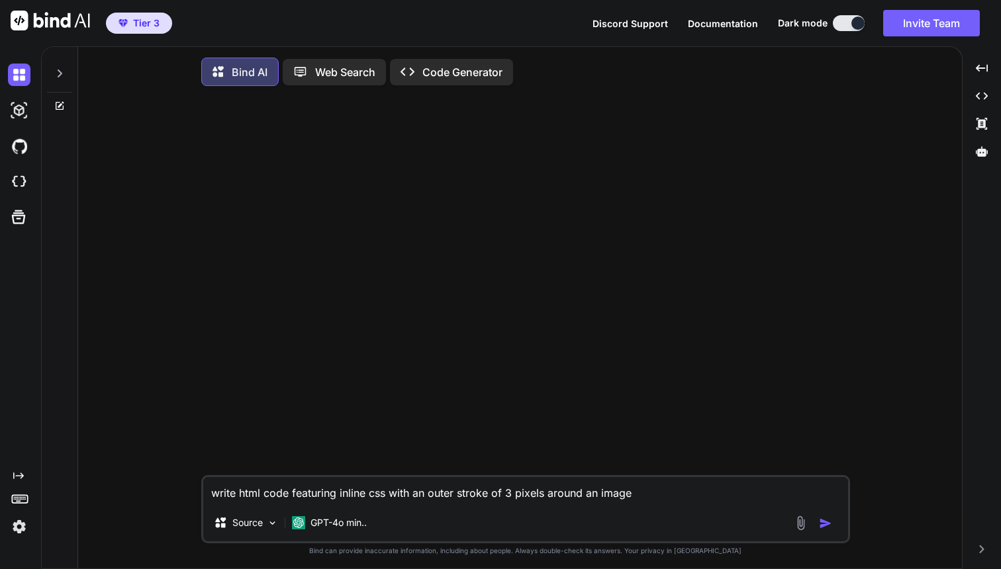
type textarea "x"
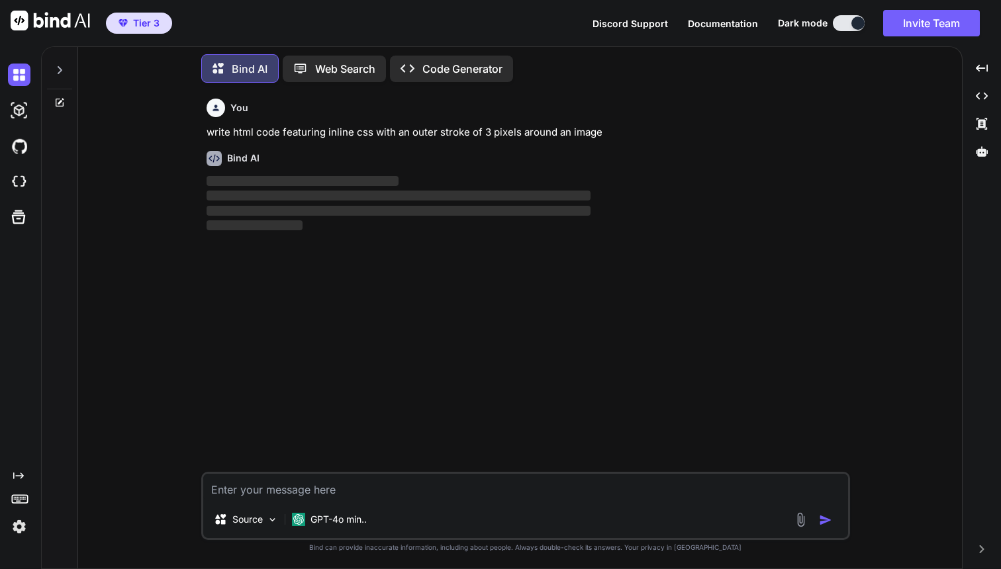
scroll to position [9, 0]
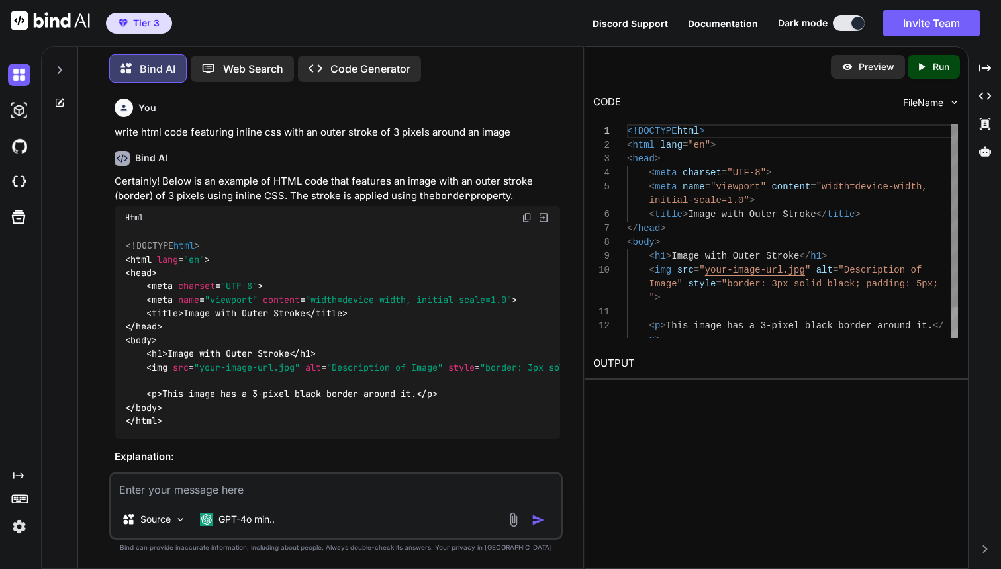
type textarea "x"
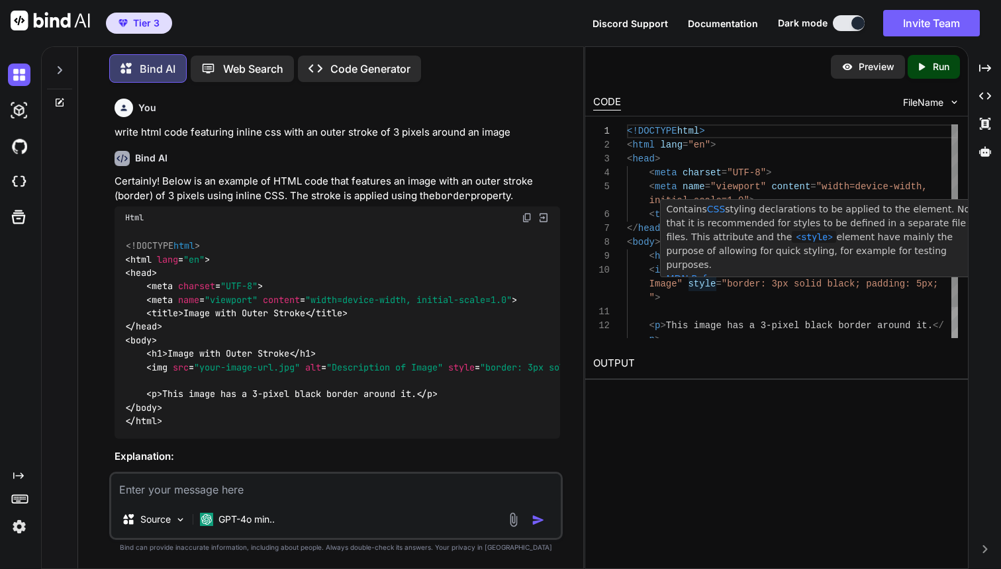
type textarea "<img src="your-image-url.jpg" alt="Description of Image" style="border: 3px sol…"
drag, startPoint x: 690, startPoint y: 294, endPoint x: 964, endPoint y: 292, distance: 274.6
click at [958, 292] on div "<!DOCTYPE html > < html lang = "en" > < head > < meta charset = "UTF-8" > < met…" at bounding box center [792, 249] width 331 height 250
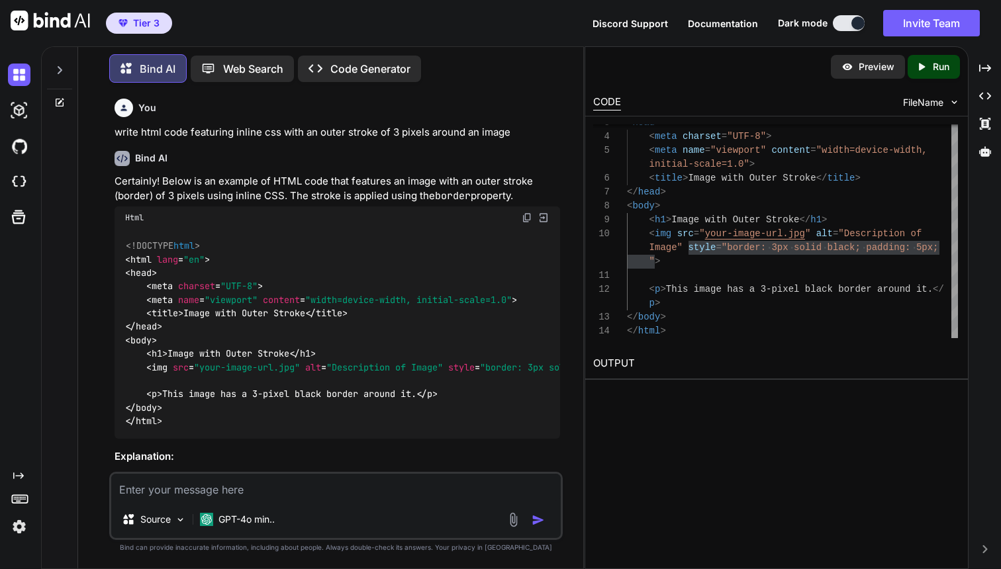
click at [417, 140] on p "write html code featuring inline css with an outer stroke of 3 pixels around an…" at bounding box center [336, 132] width 445 height 15
click at [377, 481] on textarea at bounding box center [335, 487] width 449 height 27
drag, startPoint x: 220, startPoint y: 189, endPoint x: 521, endPoint y: 202, distance: 302.0
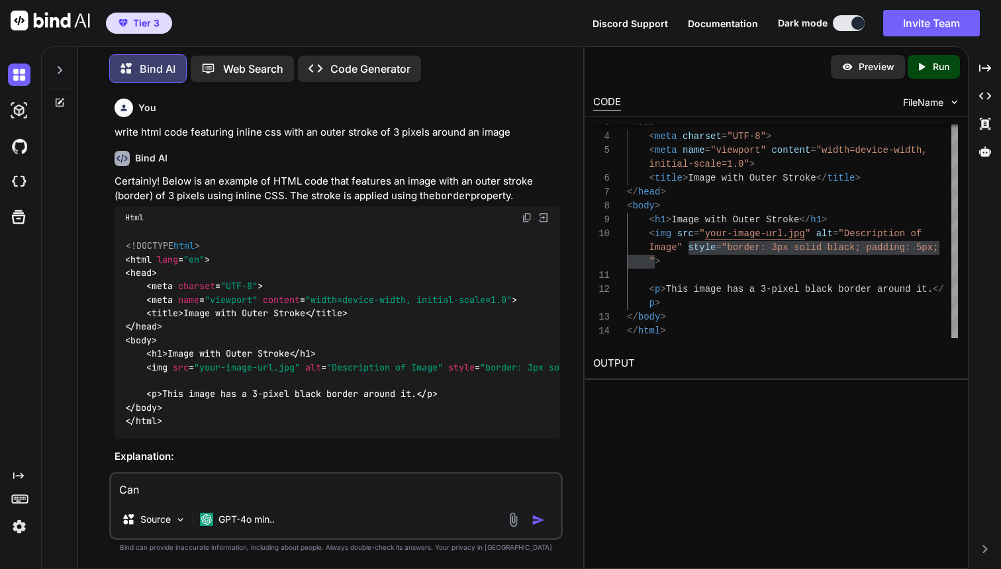
click at [521, 202] on p "Certainly! Below is an example of HTML code that features an image with an oute…" at bounding box center [336, 189] width 445 height 30
copy p "example of HTML code that features an image with an outer stroke (border) of 3 …"
click at [304, 483] on textarea "Can" at bounding box center [335, 487] width 449 height 27
paste textarea "example of HTML code that features an image with an outer stroke (border) of 3 …"
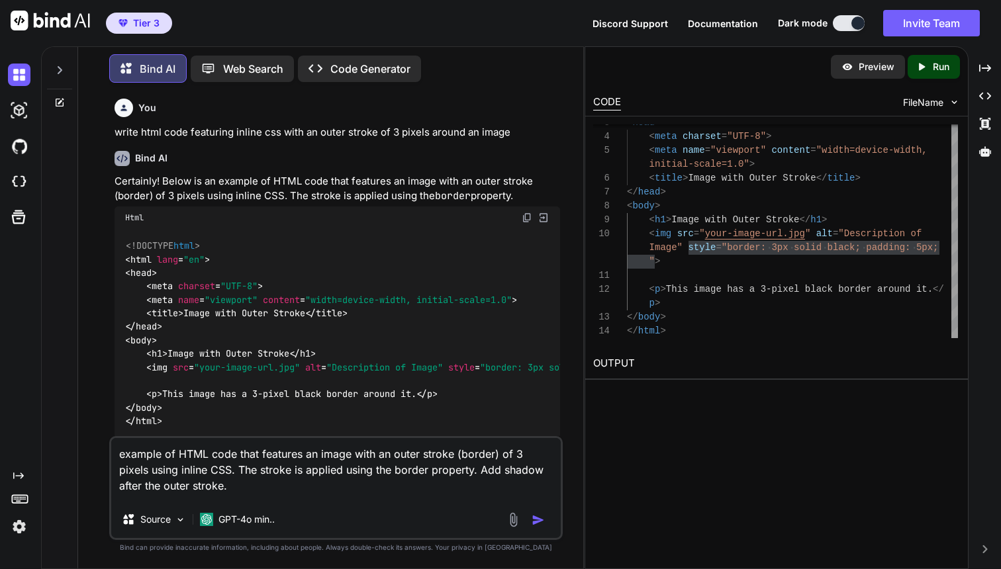
click at [139, 469] on textarea "example of HTML code that features an image with an outer stroke (border) of 3 …" at bounding box center [335, 469] width 449 height 63
click at [148, 485] on textarea "example of HTML code that features an image with an outer stroke (border) of 5 …" at bounding box center [335, 469] width 449 height 63
click at [340, 488] on textarea "example of HTML code that features an image with an outer stroke (border) of 5 …" at bounding box center [335, 469] width 449 height 63
click at [121, 451] on textarea "example of HTML code that features an image with an outer stroke (border) of 5 …" at bounding box center [335, 469] width 449 height 63
type textarea "Please write HTML code that features an image with an outer stroke (border) of …"
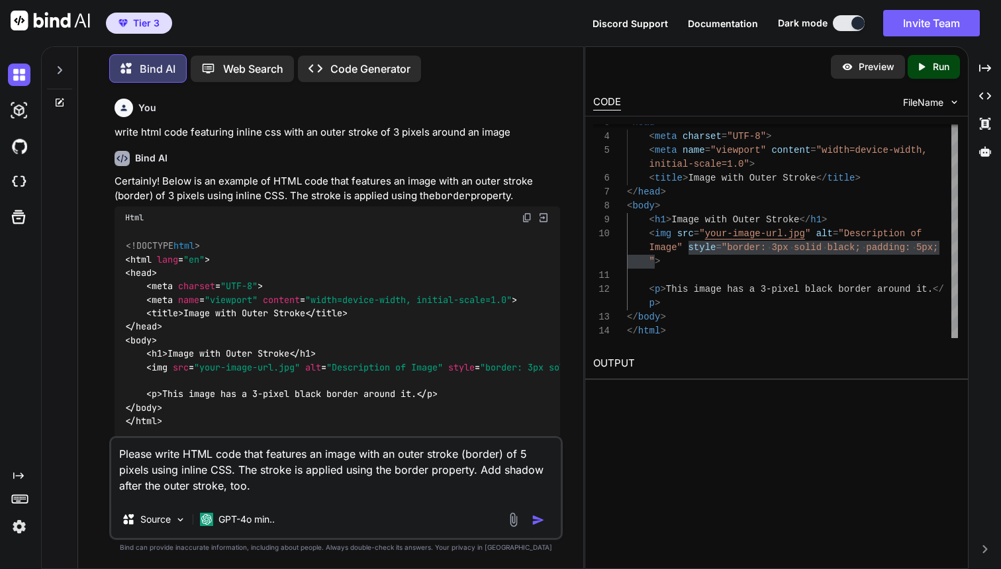
click at [535, 514] on img "button" at bounding box center [537, 520] width 13 height 13
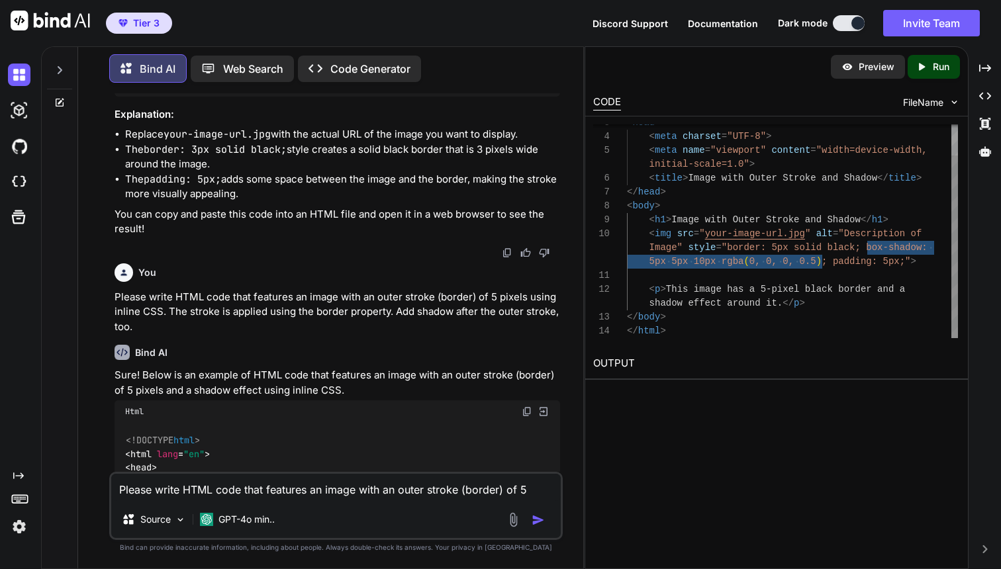
drag, startPoint x: 867, startPoint y: 255, endPoint x: 820, endPoint y: 267, distance: 48.5
click at [820, 267] on div "< head > < meta charset = "UTF-8" > < meta name = "viewport" content = "width=d…" at bounding box center [792, 213] width 331 height 250
type textarea "<img src="your-image-url.jpg" alt="Description of Image" style="border: 5px sol…"
click at [266, 491] on textarea "Please write HTML code that features an image with an outer stroke (border) of …" at bounding box center [335, 487] width 449 height 27
click at [288, 335] on p "Please write HTML code that features an image with an outer stroke (border) of …" at bounding box center [336, 312] width 445 height 45
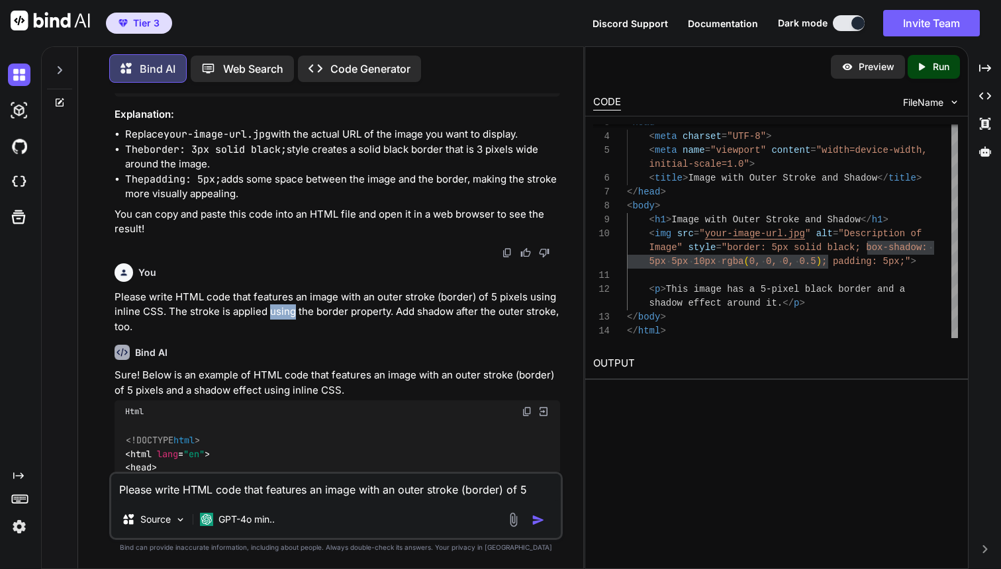
click at [288, 335] on p "Please write HTML code that features an image with an outer stroke (border) of …" at bounding box center [336, 312] width 445 height 45
click at [257, 506] on div "GPT-4o min.." at bounding box center [237, 519] width 85 height 26
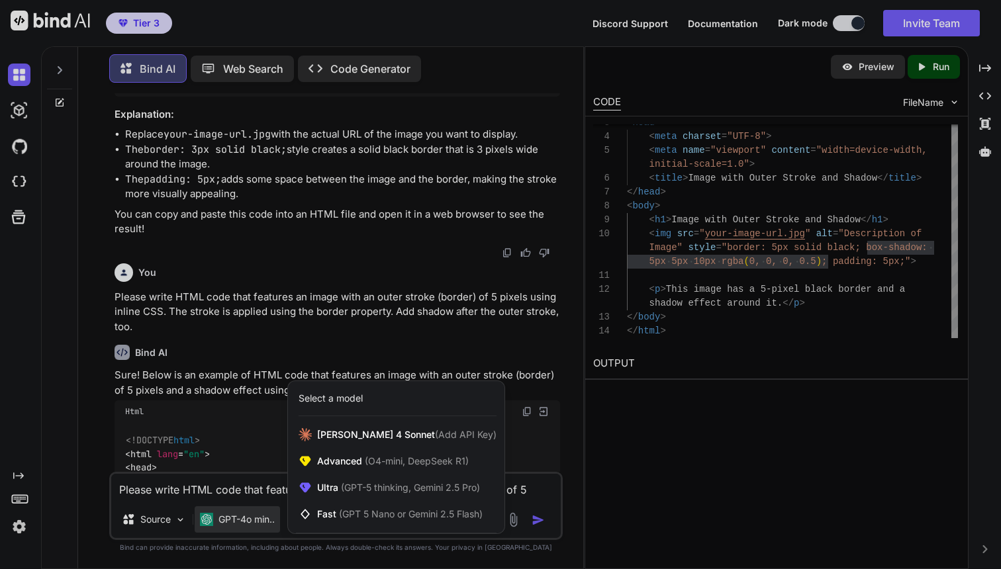
click at [267, 478] on div at bounding box center [500, 284] width 1001 height 569
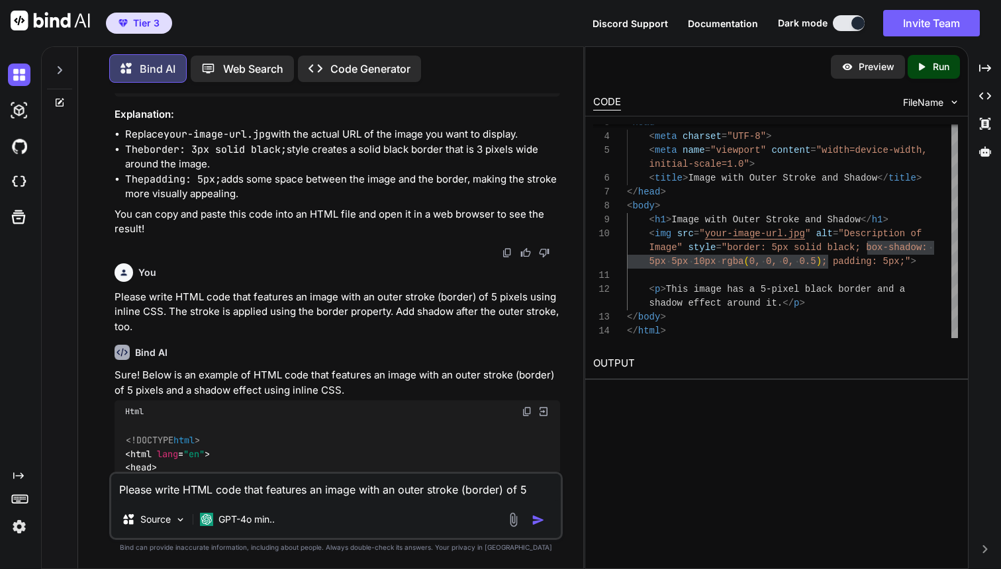
click at [254, 478] on textarea "Please write HTML code that features an image with an outer stroke (border) of …" at bounding box center [335, 487] width 449 height 27
paste textarea "Please write HTML code that features an image with an outer stroke (border) of …"
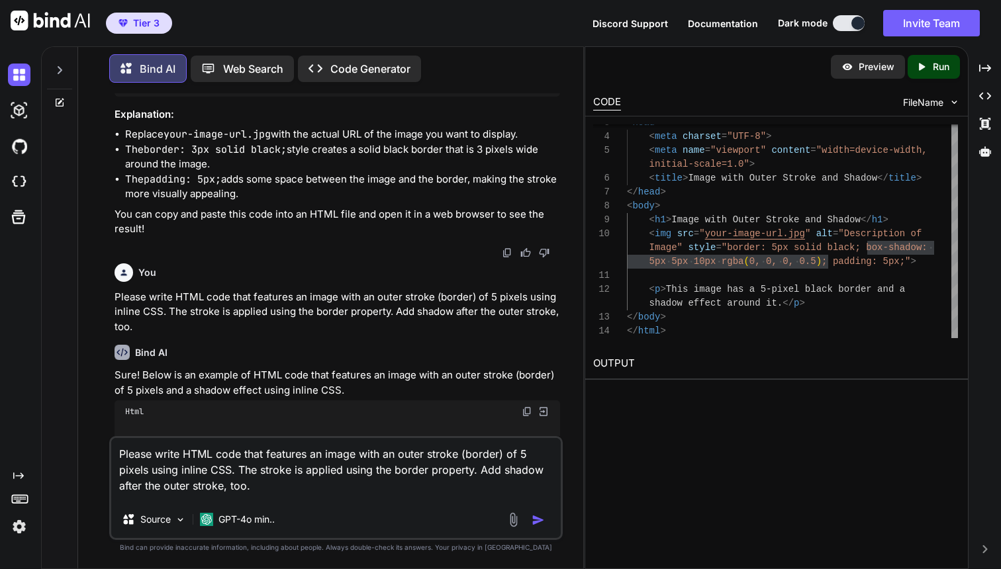
click at [452, 445] on textarea "Please write HTML code that features an image with an outer stroke (border) of …" at bounding box center [335, 469] width 449 height 63
click at [445, 481] on textarea "Please write HTML code that features an image with an inner stroke (border) of …" at bounding box center [335, 469] width 449 height 63
click at [183, 487] on textarea "Please write HTML code that features an image with an inner stroke (border) of …" at bounding box center [335, 469] width 449 height 63
type textarea "Please write HTML code that features an image with an inner stroke (border) of …"
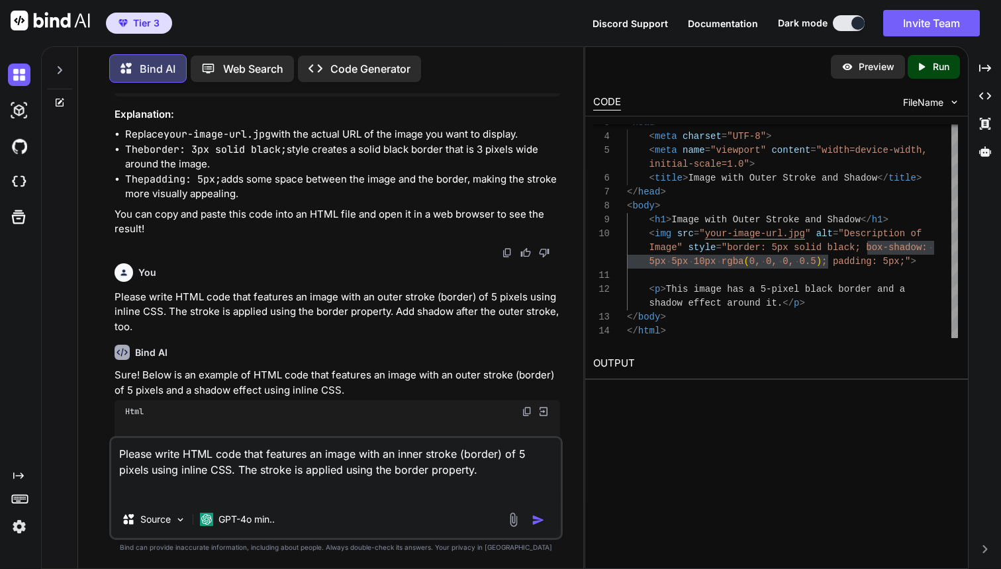
click at [533, 515] on img "button" at bounding box center [537, 520] width 13 height 13
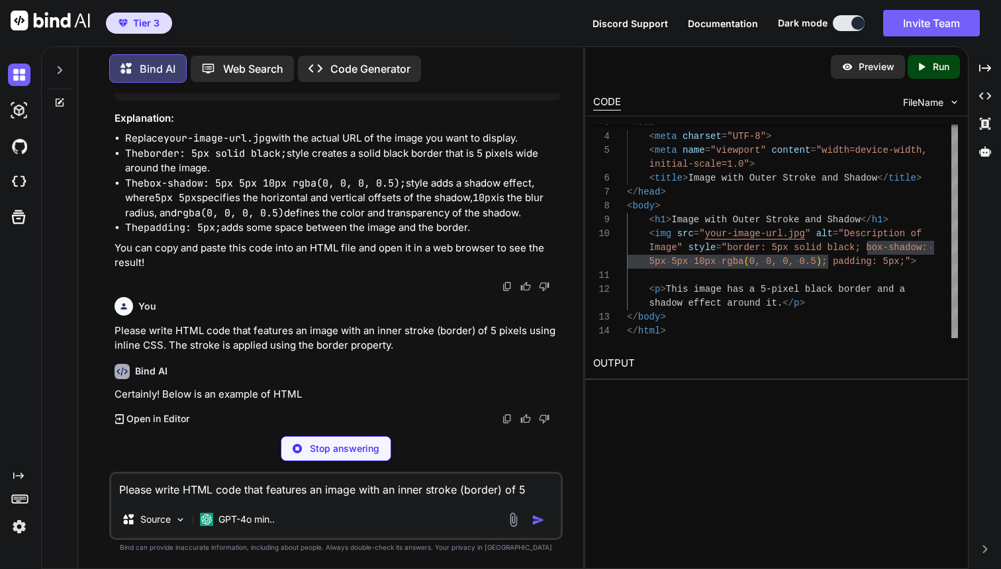
scroll to position [932, 0]
